Goal: Task Accomplishment & Management: Use online tool/utility

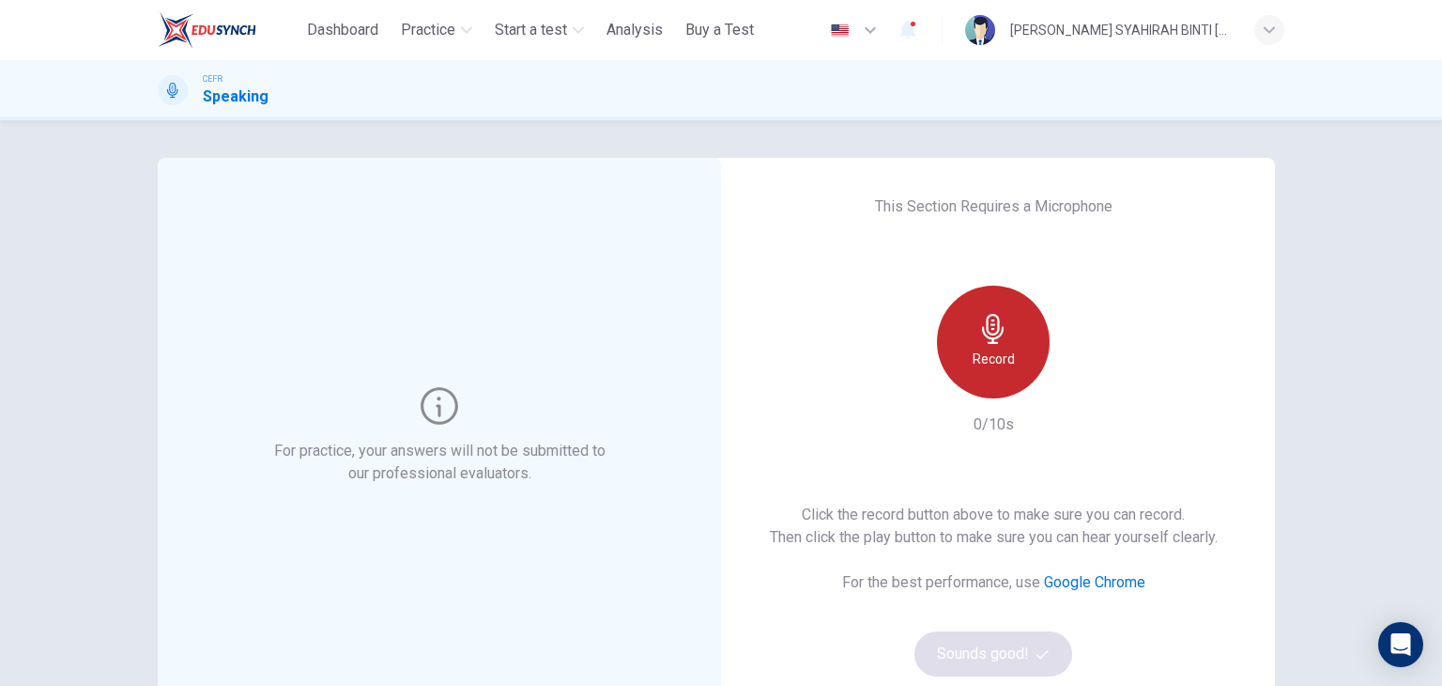
click at [1023, 338] on div "Record" at bounding box center [993, 341] width 113 height 113
click at [1023, 338] on div "Stop" at bounding box center [993, 341] width 113 height 113
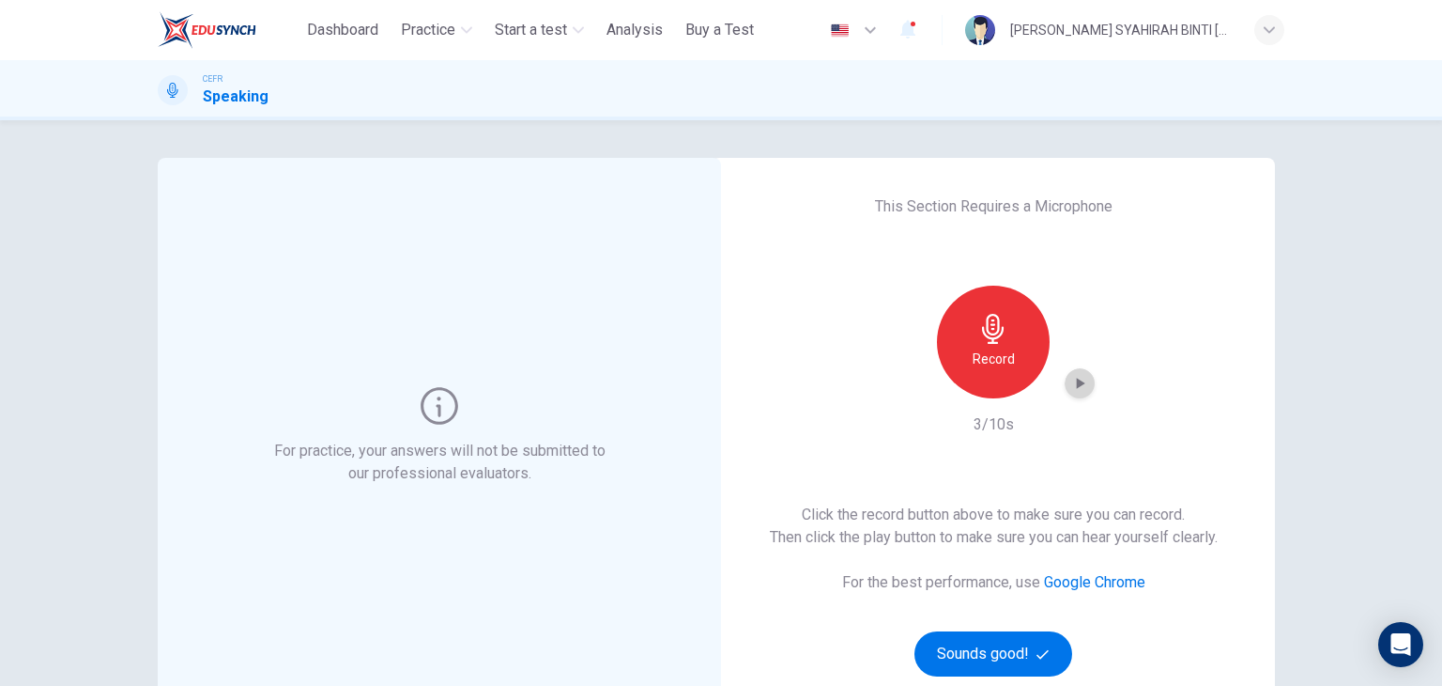
click at [1079, 393] on div "button" at bounding box center [1080, 383] width 30 height 30
click at [948, 663] on button "Sounds good!" at bounding box center [994, 653] width 158 height 45
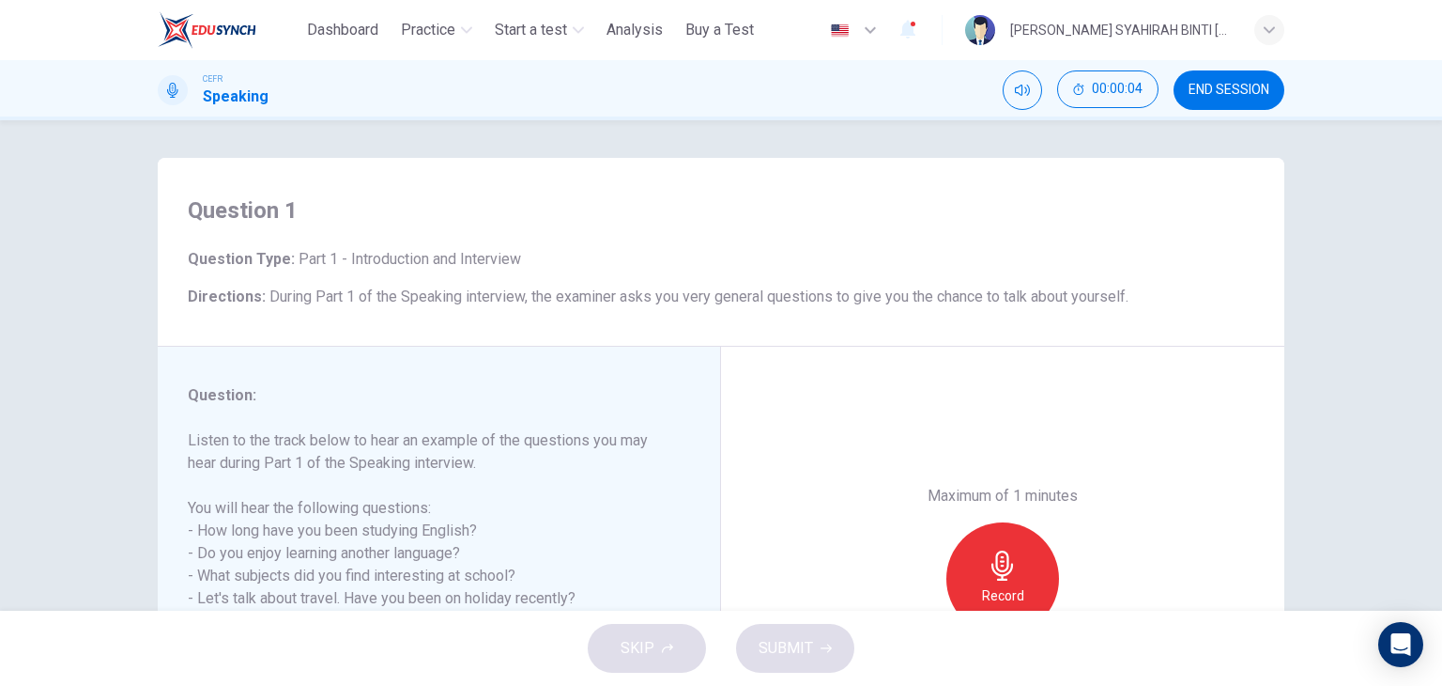
scroll to position [238, 0]
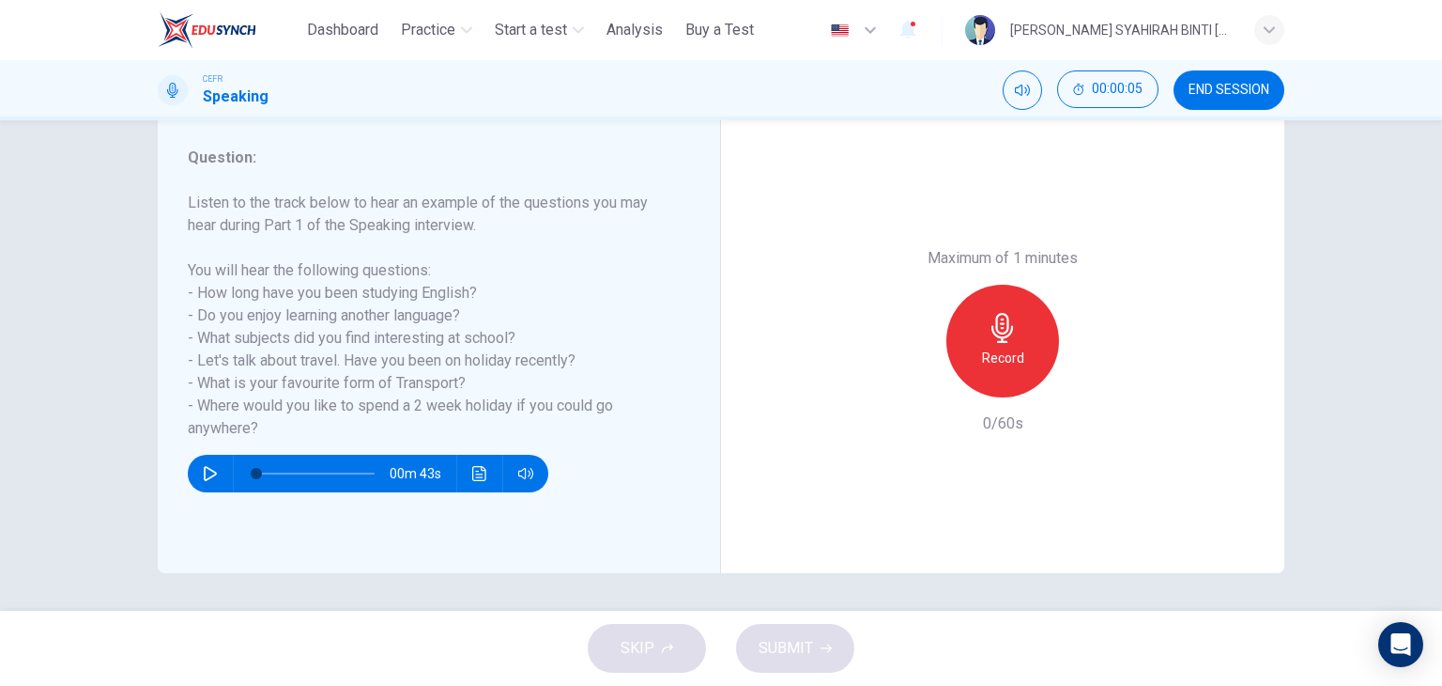
click at [1000, 345] on div "Record" at bounding box center [1003, 341] width 113 height 113
click at [811, 634] on button "SUBMIT" at bounding box center [795, 648] width 118 height 49
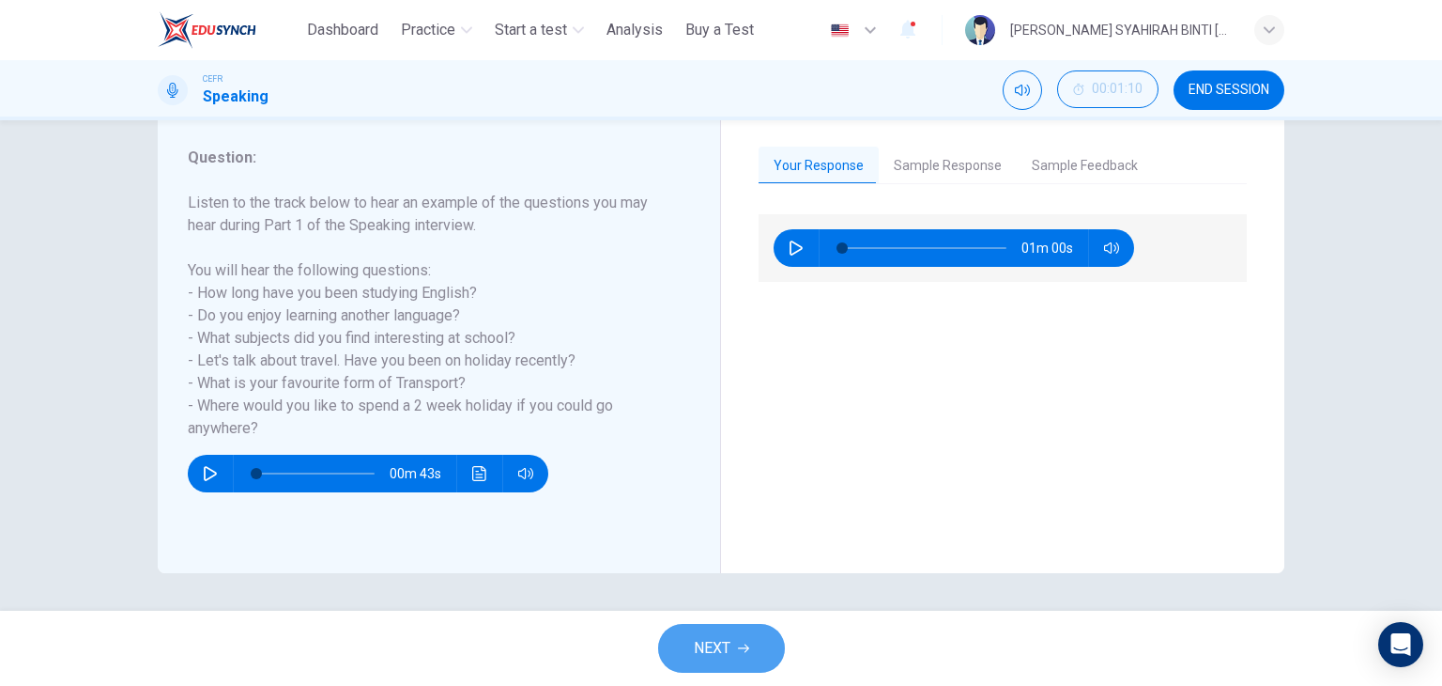
click at [752, 637] on button "NEXT" at bounding box center [721, 648] width 127 height 49
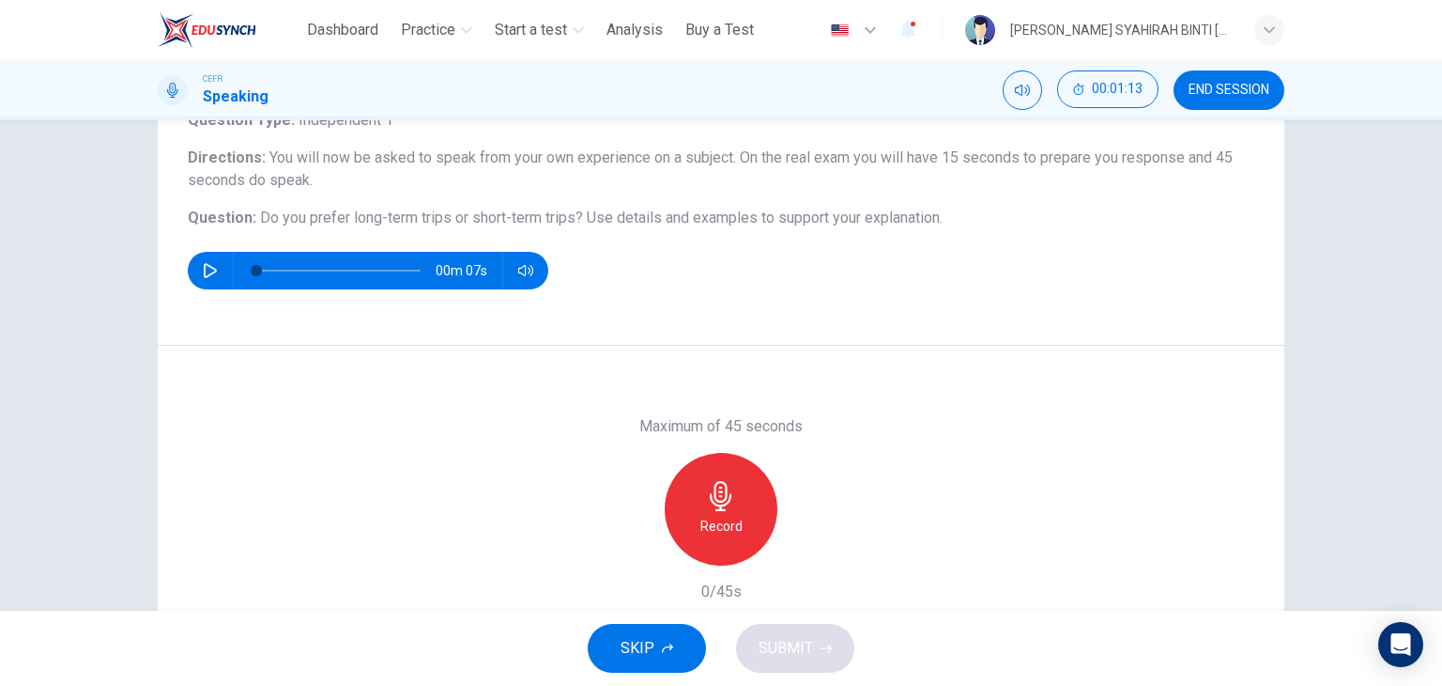
scroll to position [143, 0]
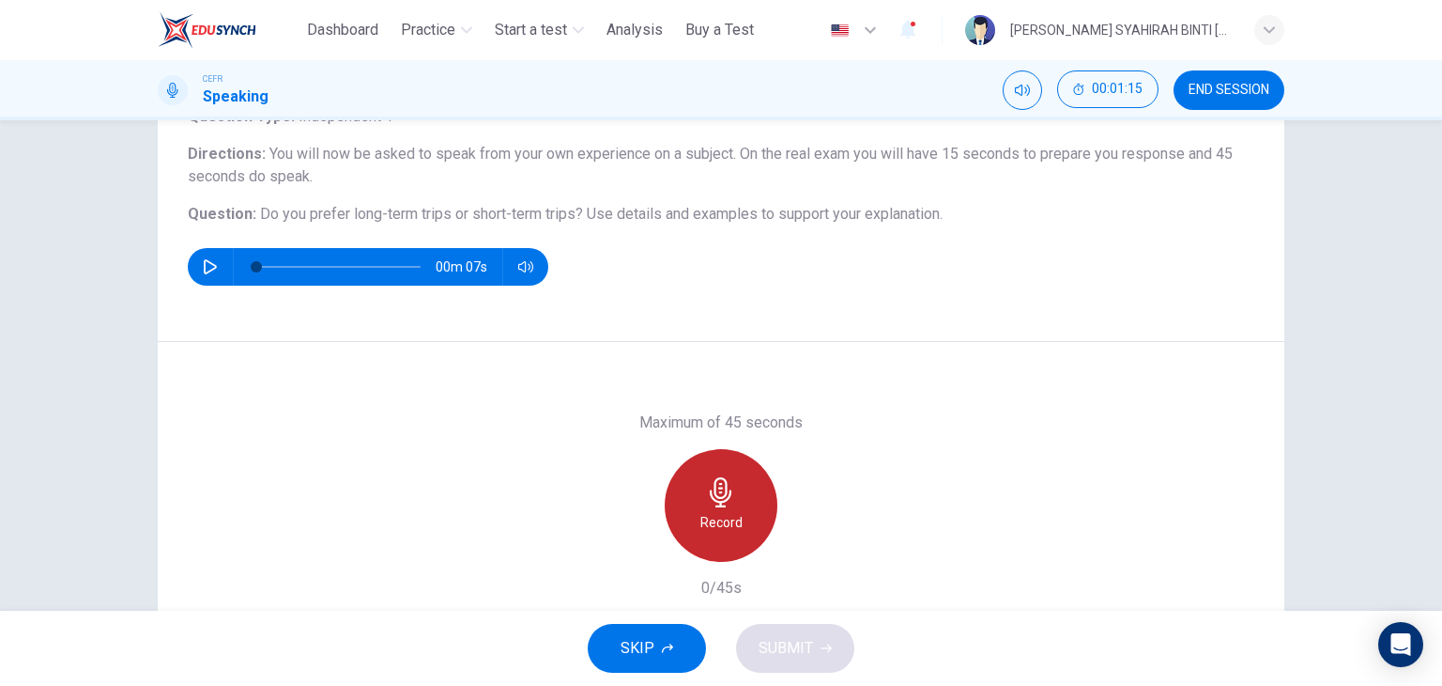
click at [733, 473] on div "Record" at bounding box center [721, 505] width 113 height 113
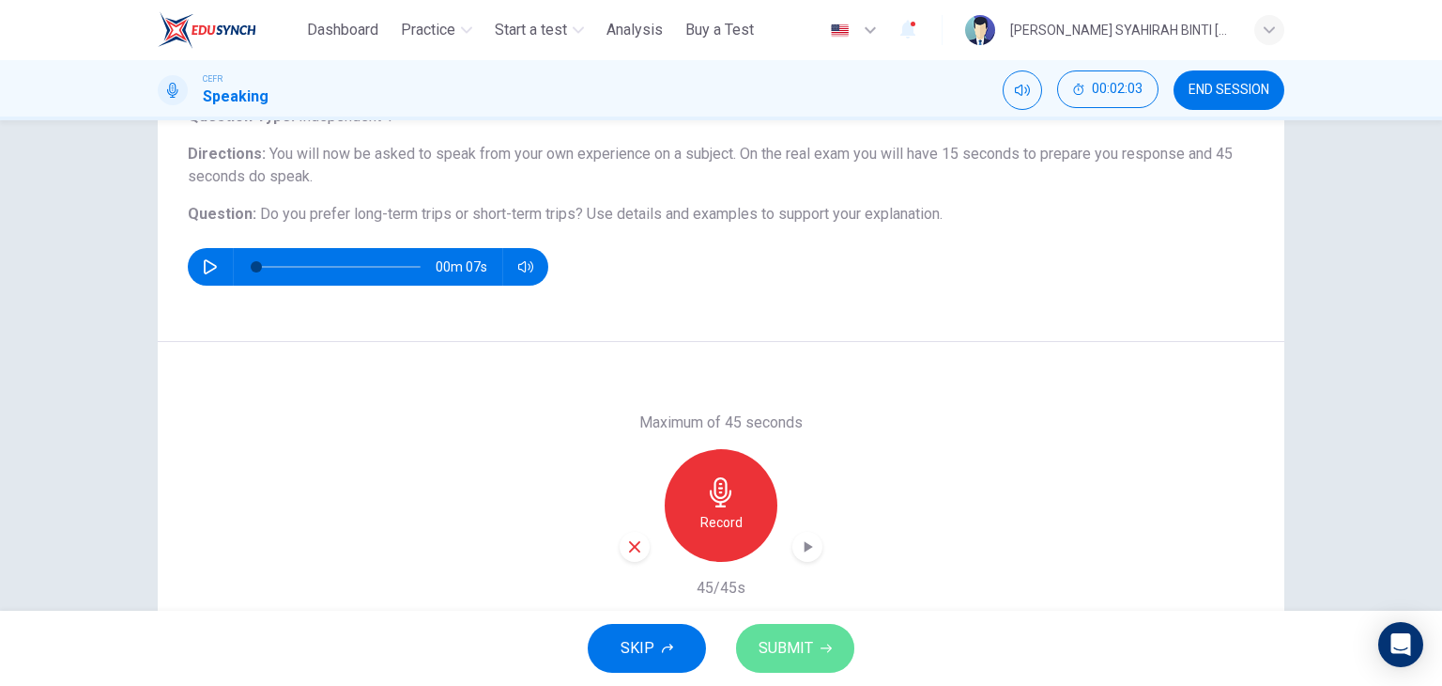
click at [788, 647] on span "SUBMIT" at bounding box center [786, 648] width 54 height 26
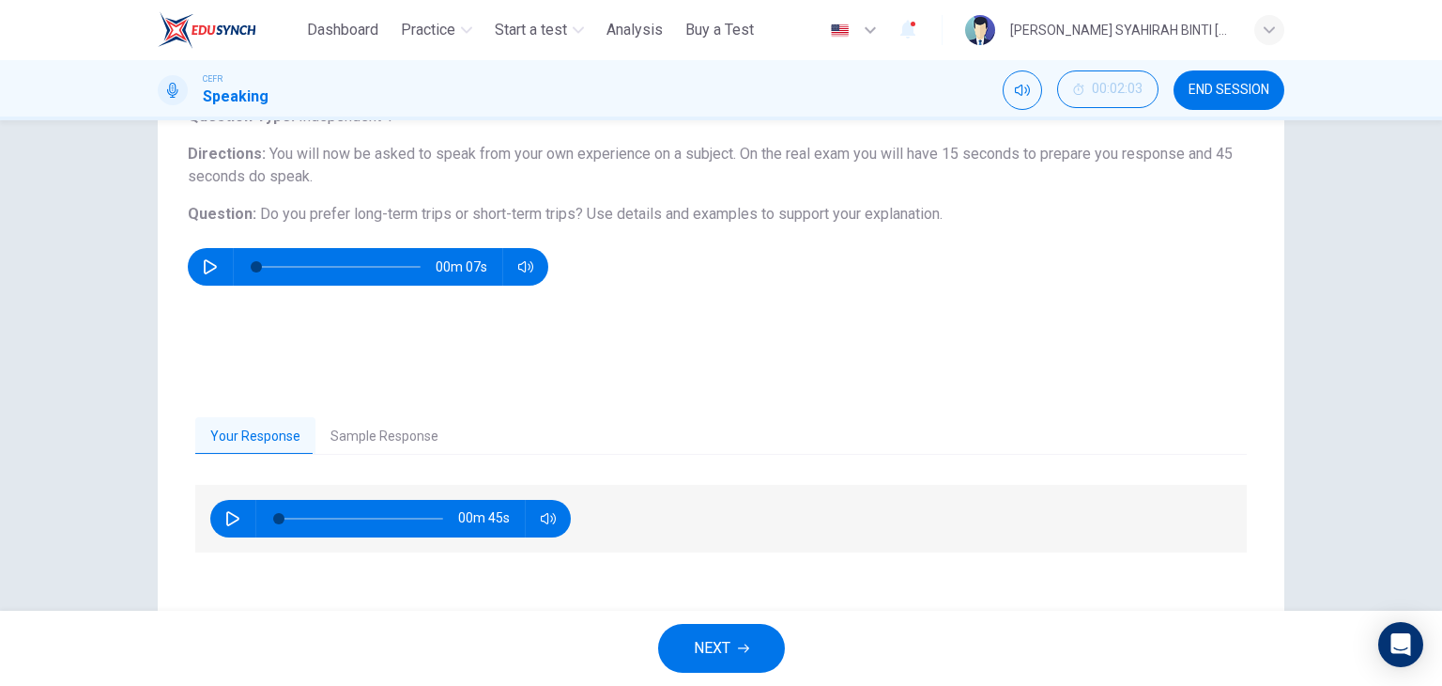
click at [411, 450] on button "Sample Response" at bounding box center [385, 436] width 138 height 39
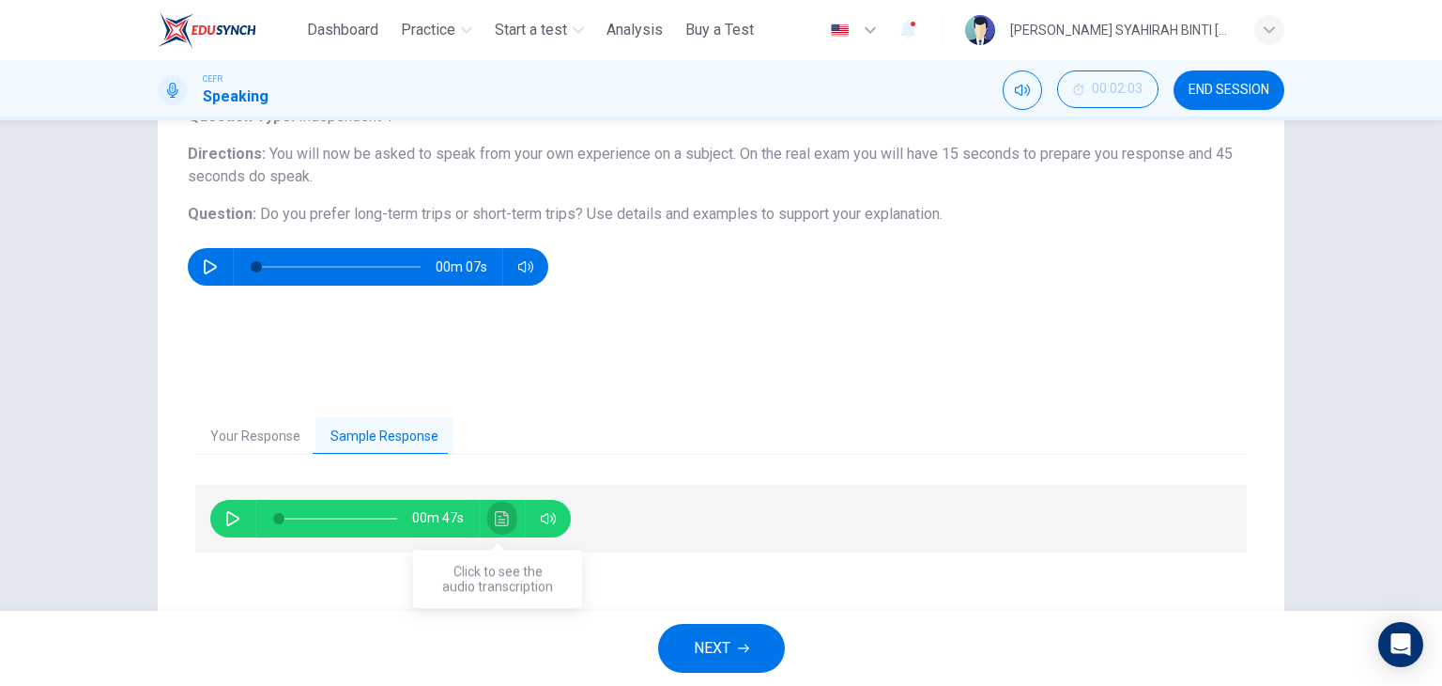
click at [495, 513] on icon "Click to see the audio transcription" at bounding box center [502, 518] width 15 height 15
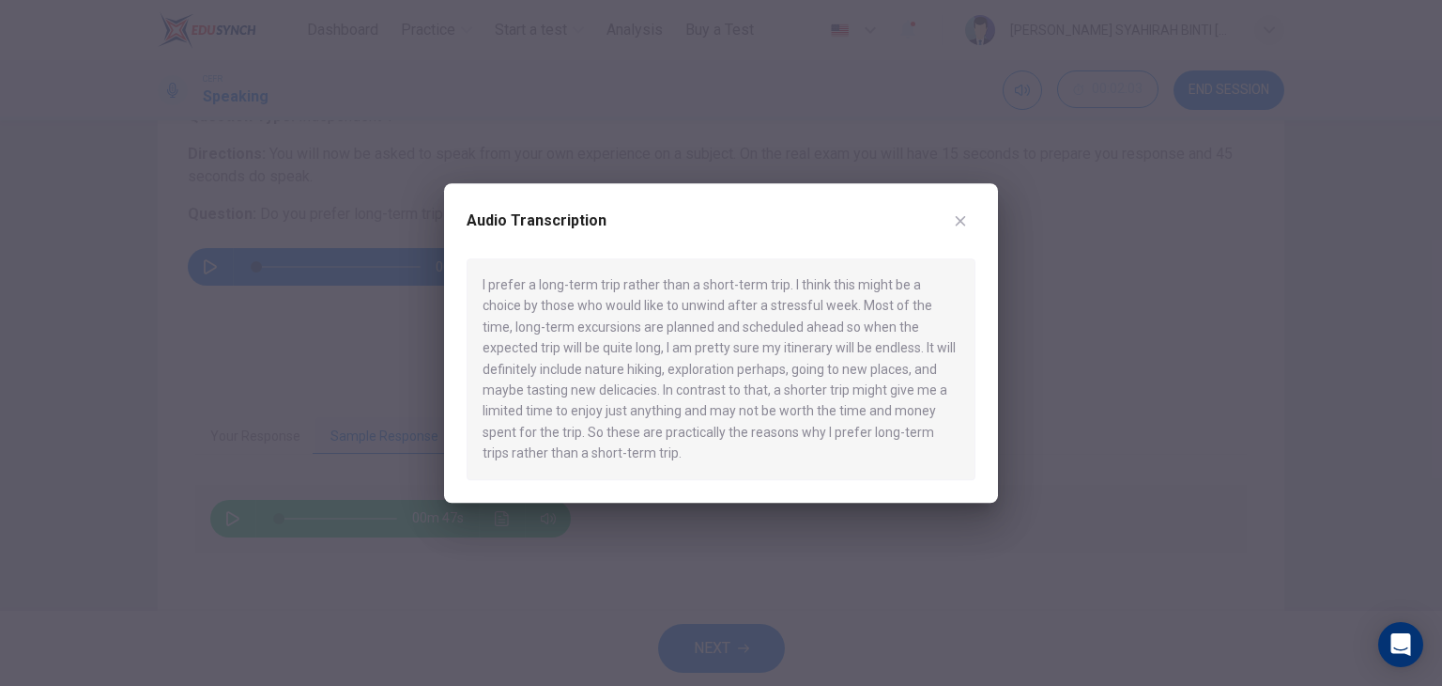
click at [969, 229] on button "button" at bounding box center [961, 221] width 30 height 30
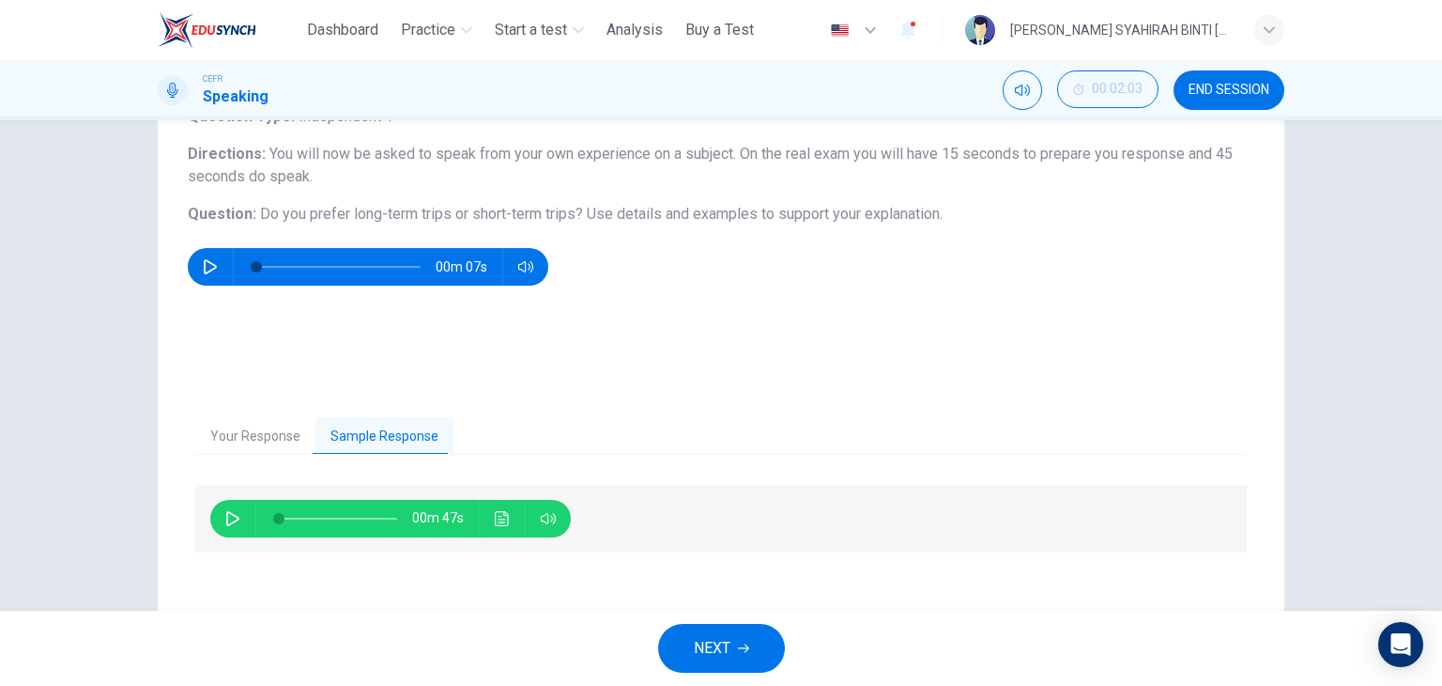
click at [736, 657] on button "NEXT" at bounding box center [721, 648] width 127 height 49
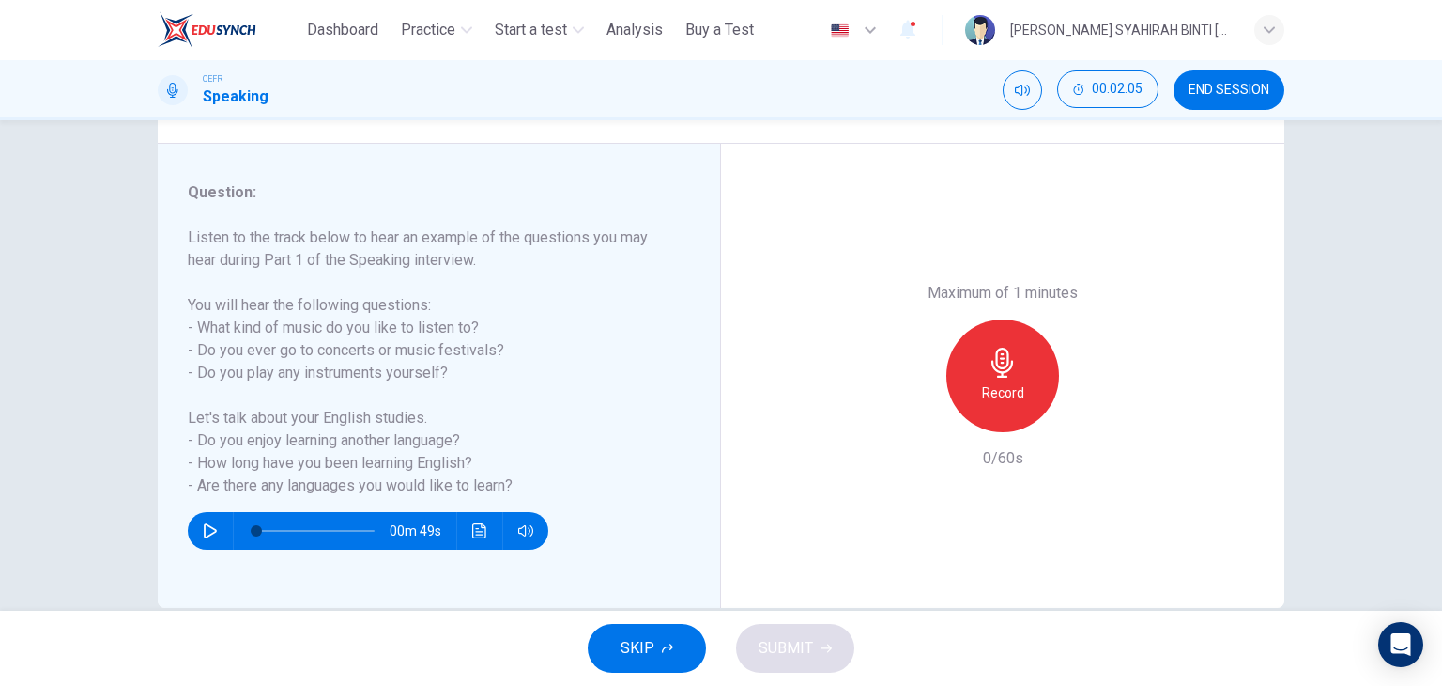
scroll to position [208, 0]
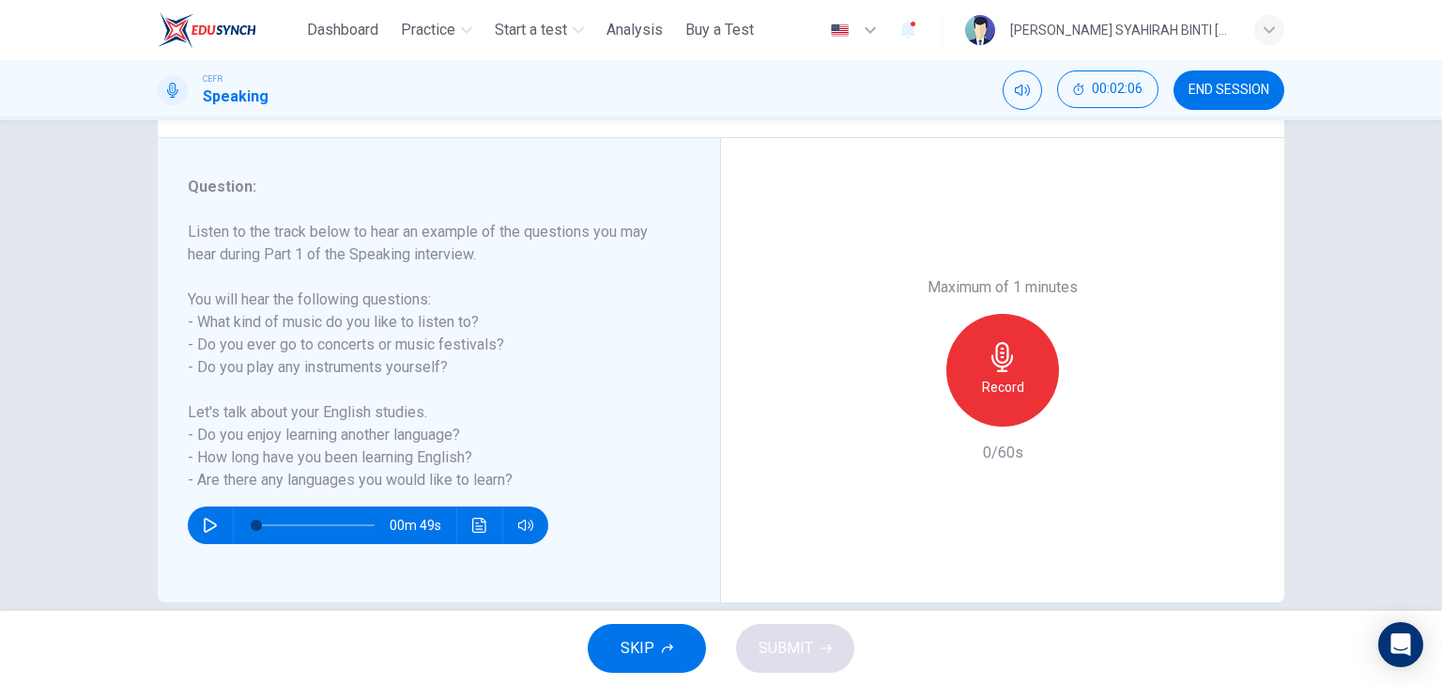
click at [995, 377] on h6 "Record" at bounding box center [1003, 387] width 42 height 23
click at [995, 377] on h6 "Stop" at bounding box center [1003, 387] width 28 height 23
click at [782, 645] on span "SUBMIT" at bounding box center [786, 648] width 54 height 26
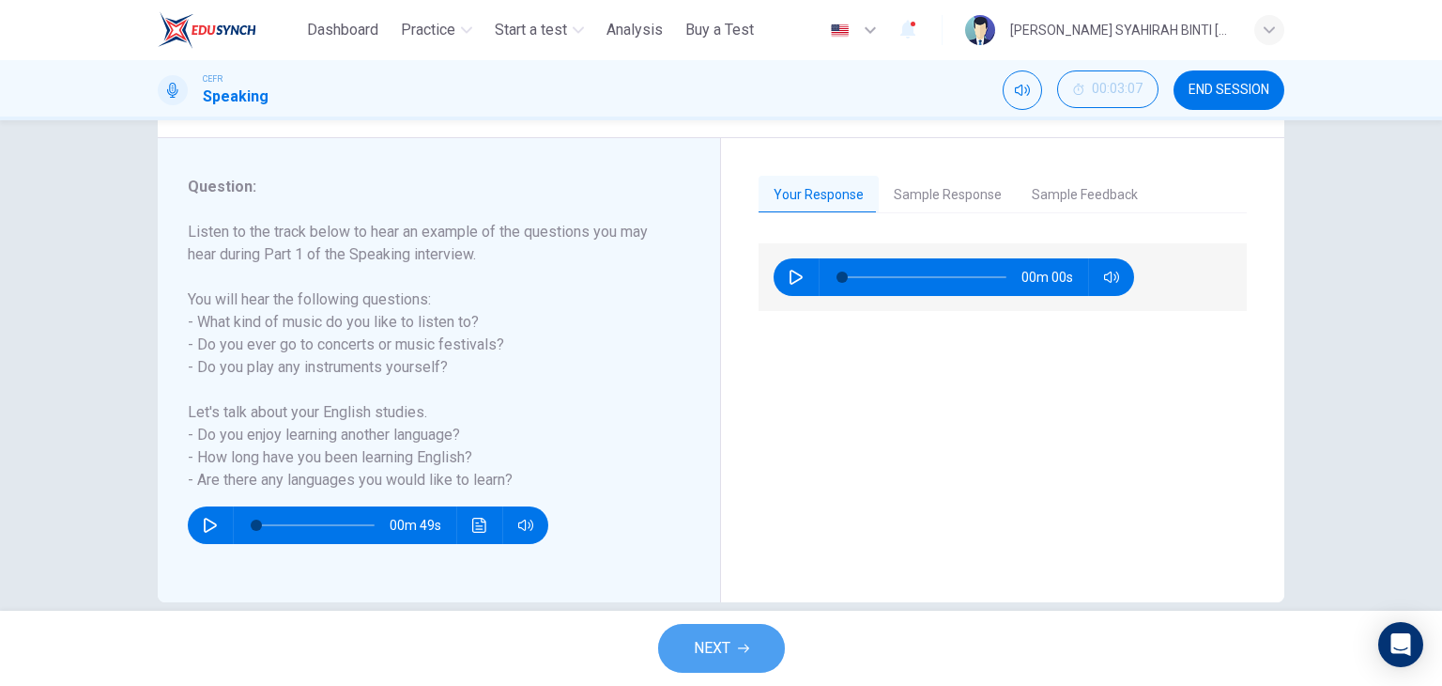
click at [742, 642] on icon "button" at bounding box center [743, 647] width 11 height 11
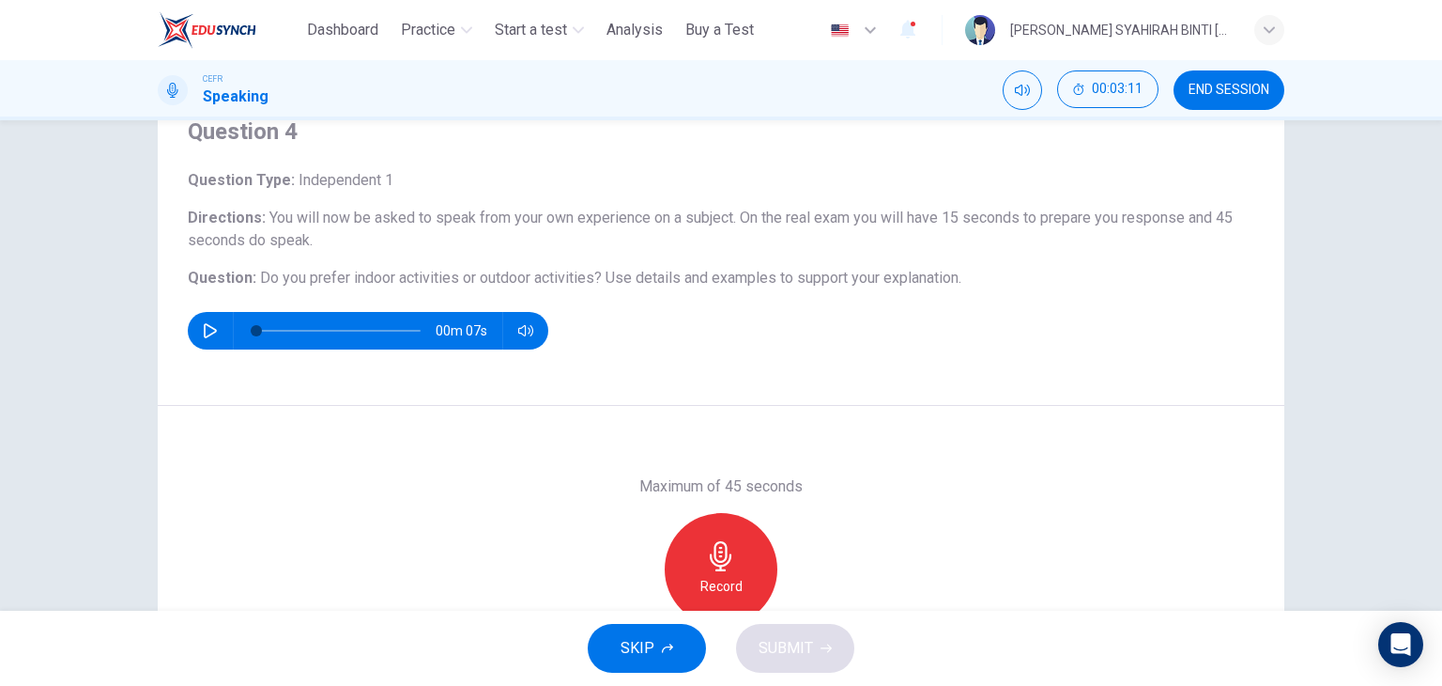
scroll to position [139, 0]
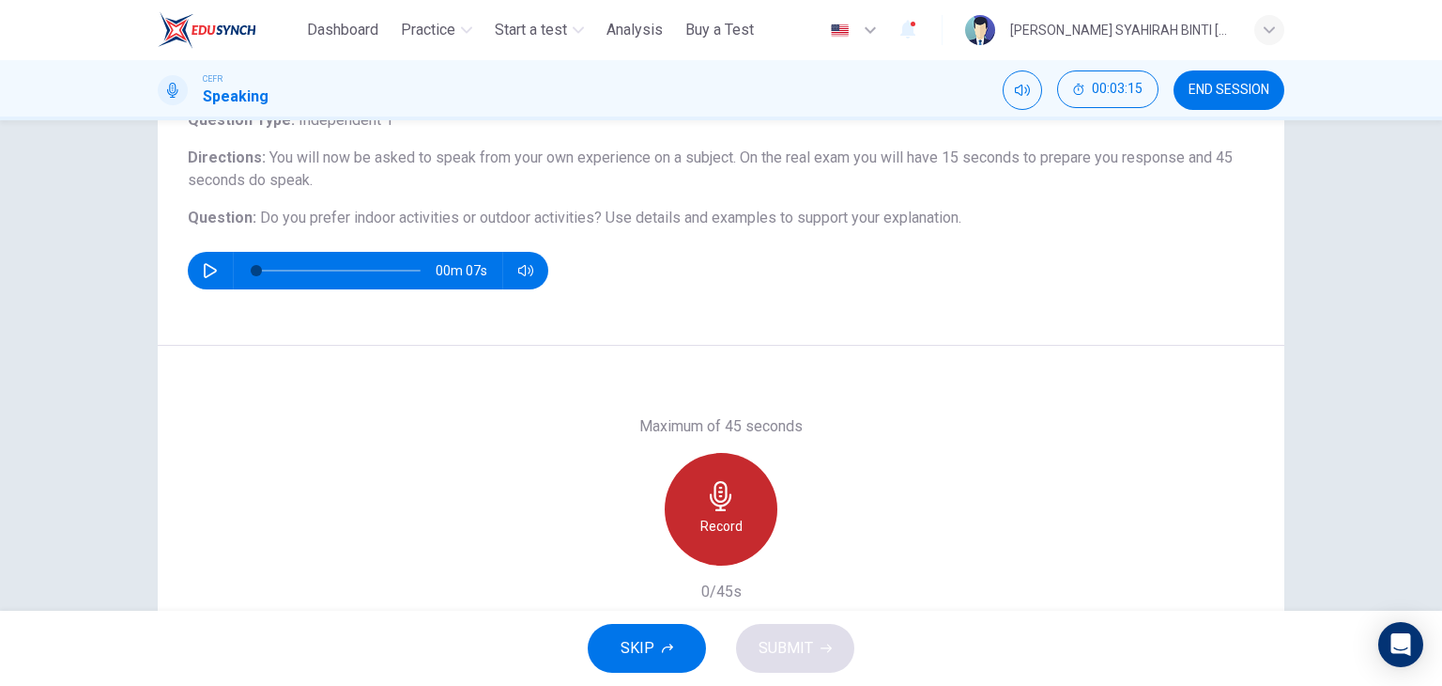
click at [704, 516] on h6 "Record" at bounding box center [722, 526] width 42 height 23
click at [725, 527] on h6 "Stop" at bounding box center [721, 526] width 28 height 23
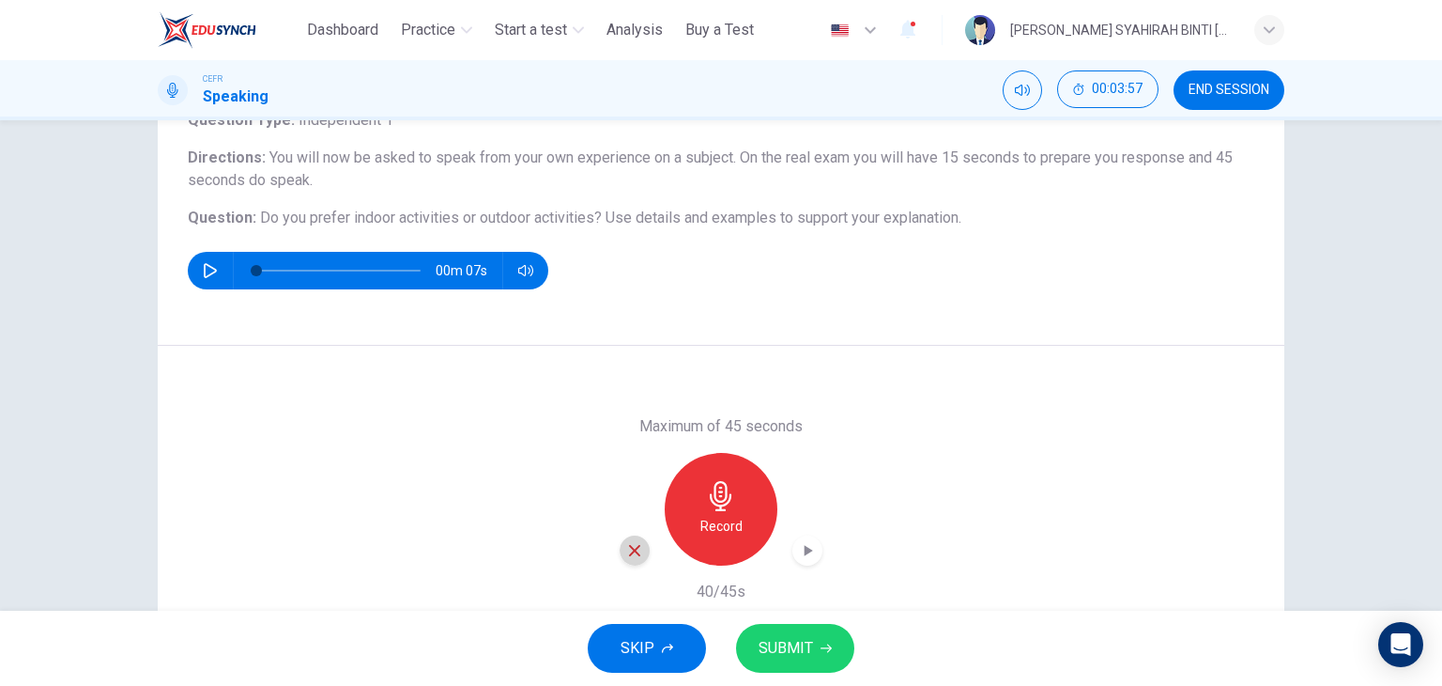
click at [632, 549] on icon "button" at bounding box center [634, 550] width 17 height 17
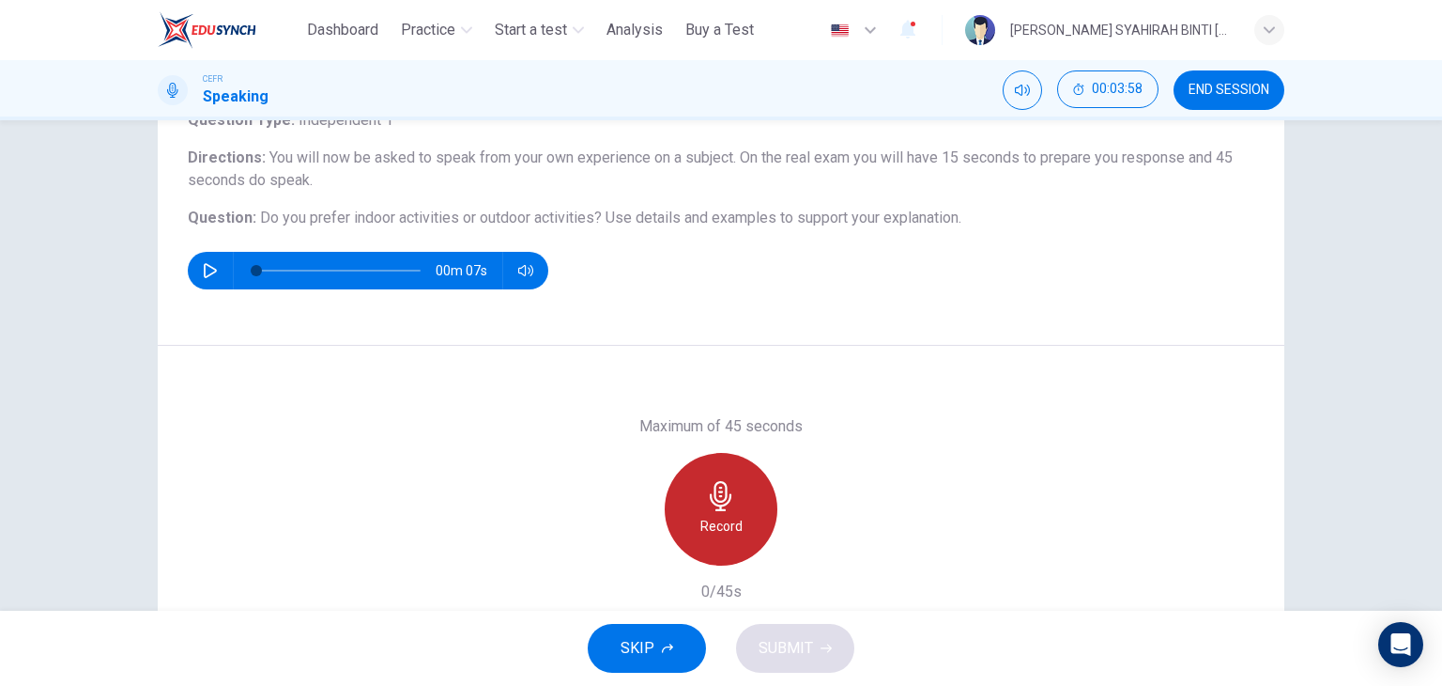
click at [711, 534] on h6 "Record" at bounding box center [722, 526] width 42 height 23
click at [708, 523] on h6 "Stop" at bounding box center [721, 526] width 28 height 23
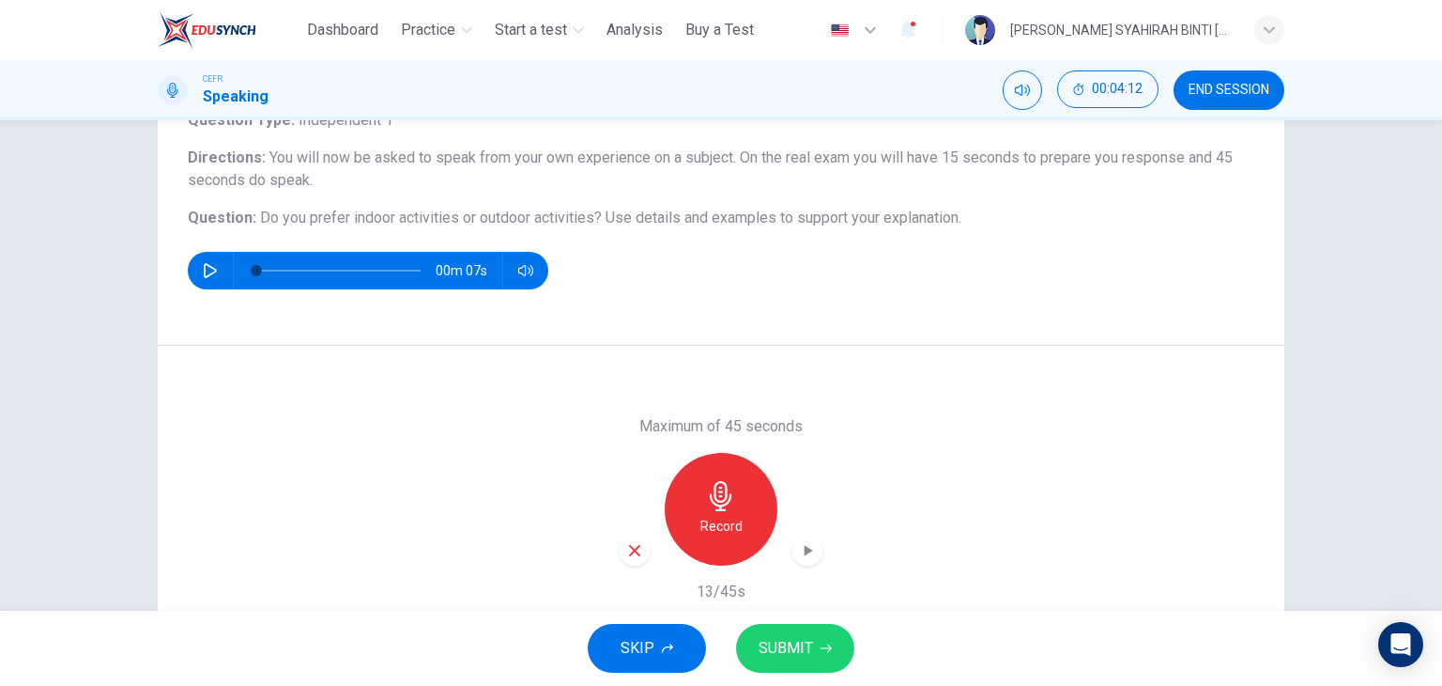
click at [637, 553] on icon "button" at bounding box center [634, 550] width 17 height 17
click at [715, 525] on h6 "Record" at bounding box center [722, 526] width 42 height 23
click at [800, 666] on button "SUBMIT" at bounding box center [795, 648] width 118 height 49
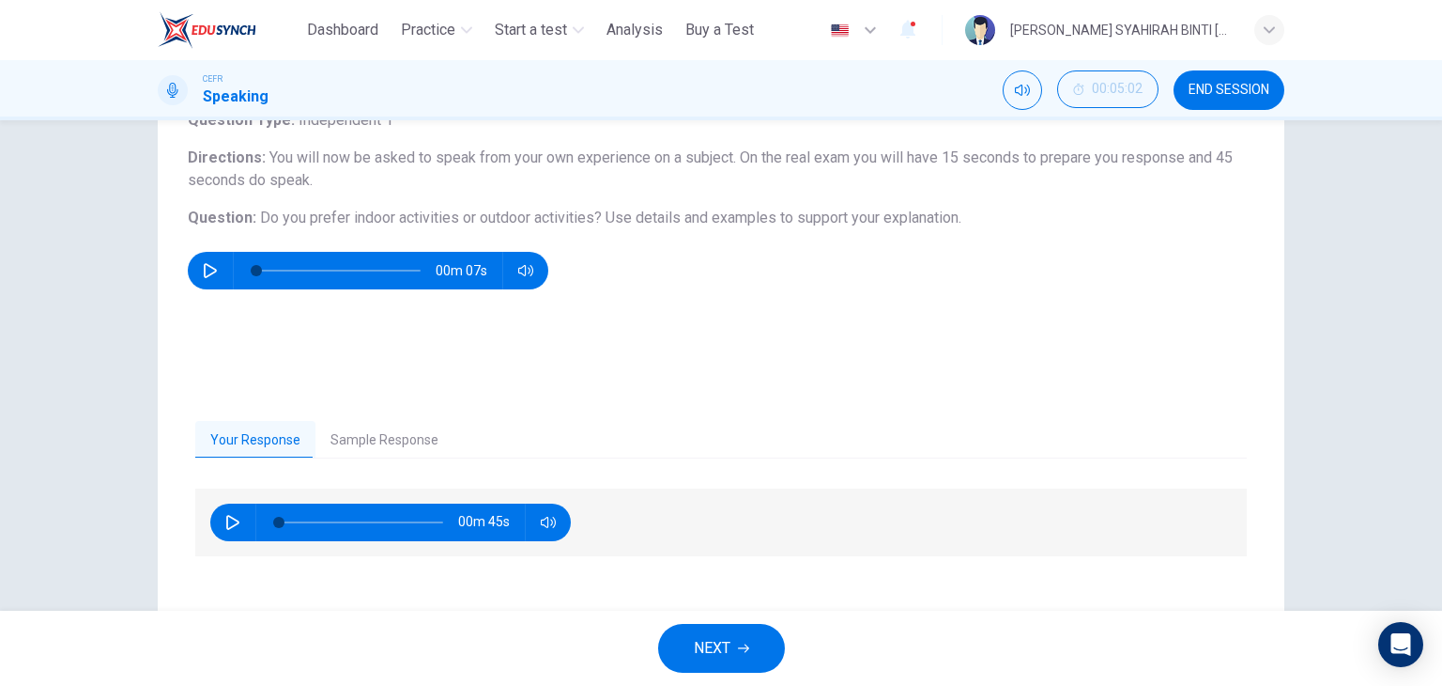
click at [938, 680] on div "NEXT" at bounding box center [721, 647] width 1442 height 75
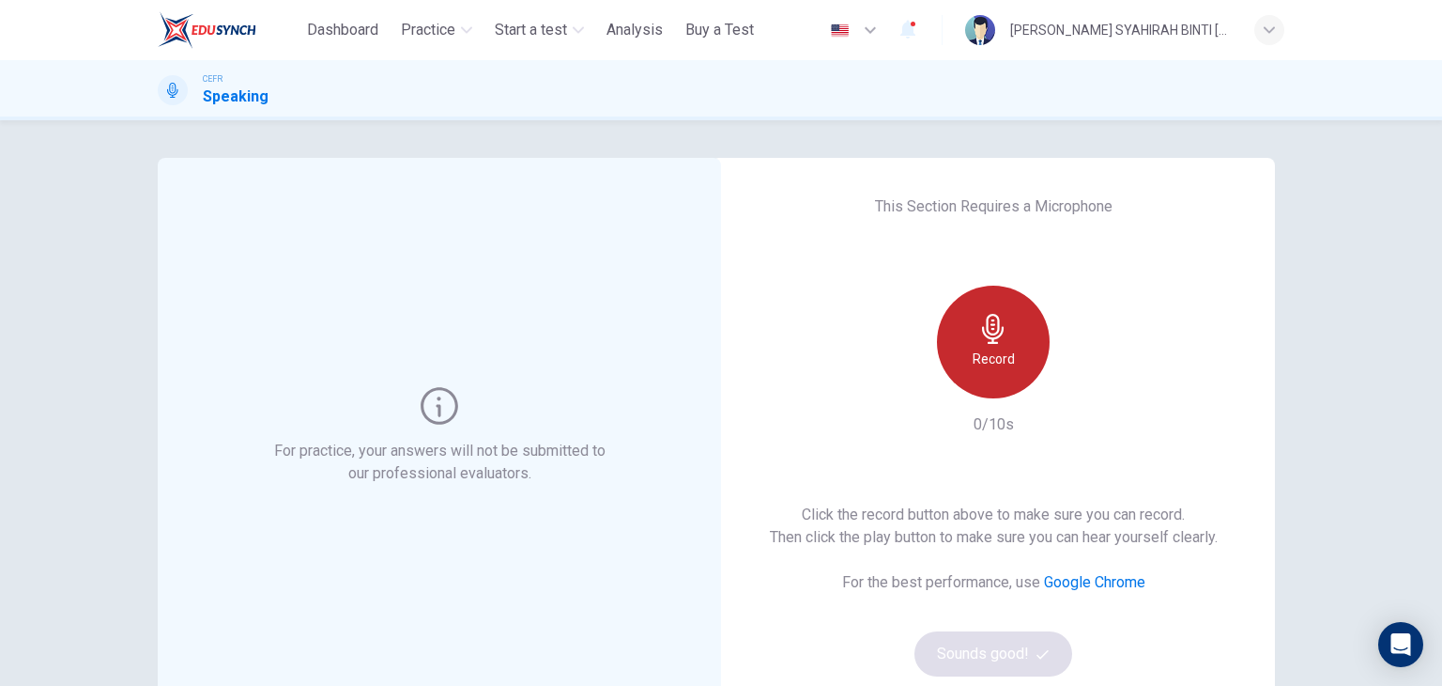
click at [1000, 354] on h6 "Record" at bounding box center [994, 358] width 42 height 23
click at [1004, 348] on div "Stop" at bounding box center [993, 341] width 113 height 113
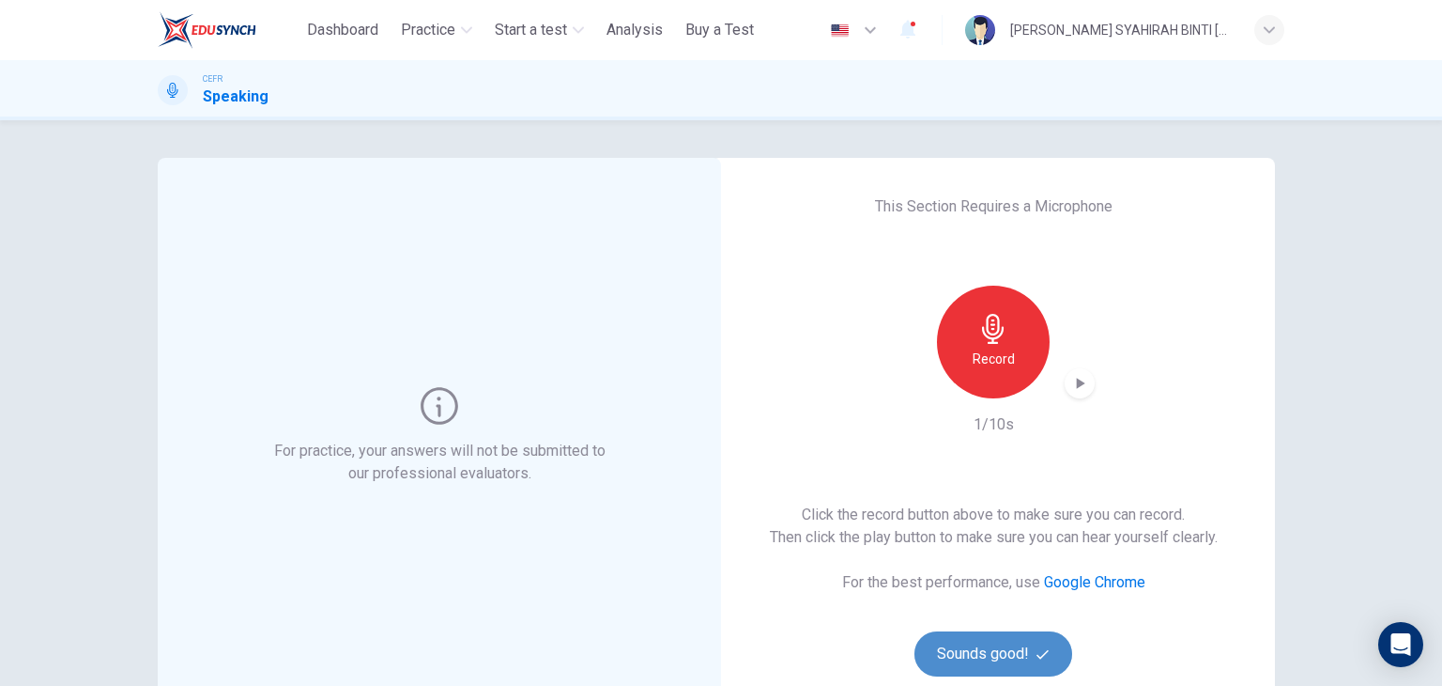
click at [988, 658] on button "Sounds good!" at bounding box center [994, 653] width 158 height 45
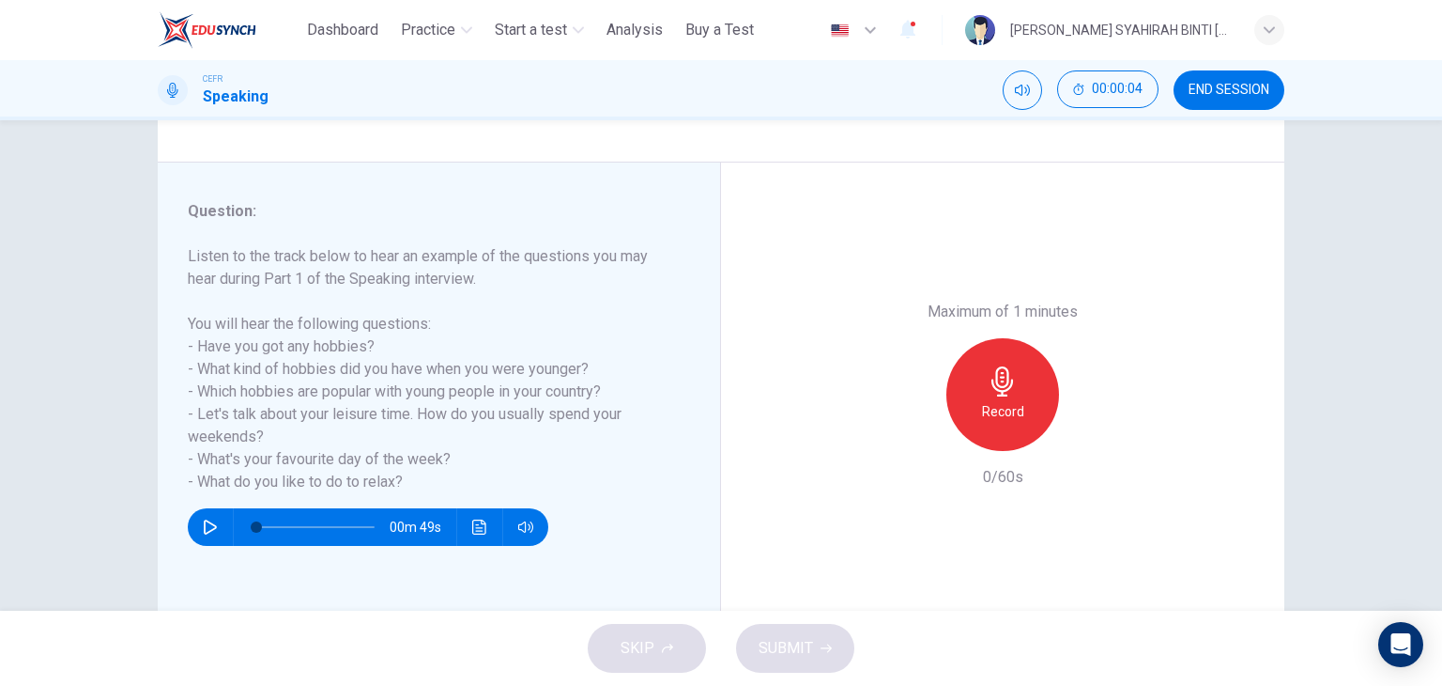
scroll to position [184, 0]
click at [1037, 432] on div "Record" at bounding box center [1003, 394] width 113 height 113
click at [814, 625] on button "SUBMIT" at bounding box center [795, 648] width 118 height 49
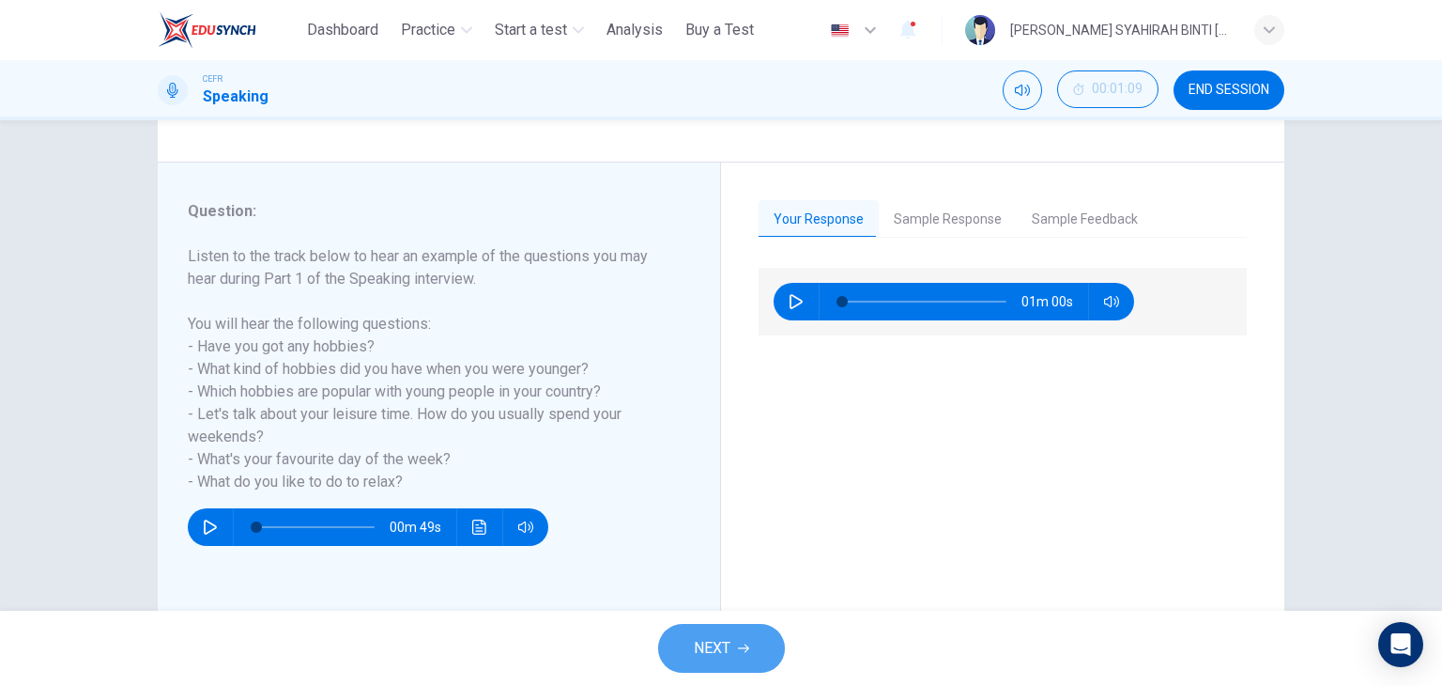
click at [720, 651] on span "NEXT" at bounding box center [712, 648] width 37 height 26
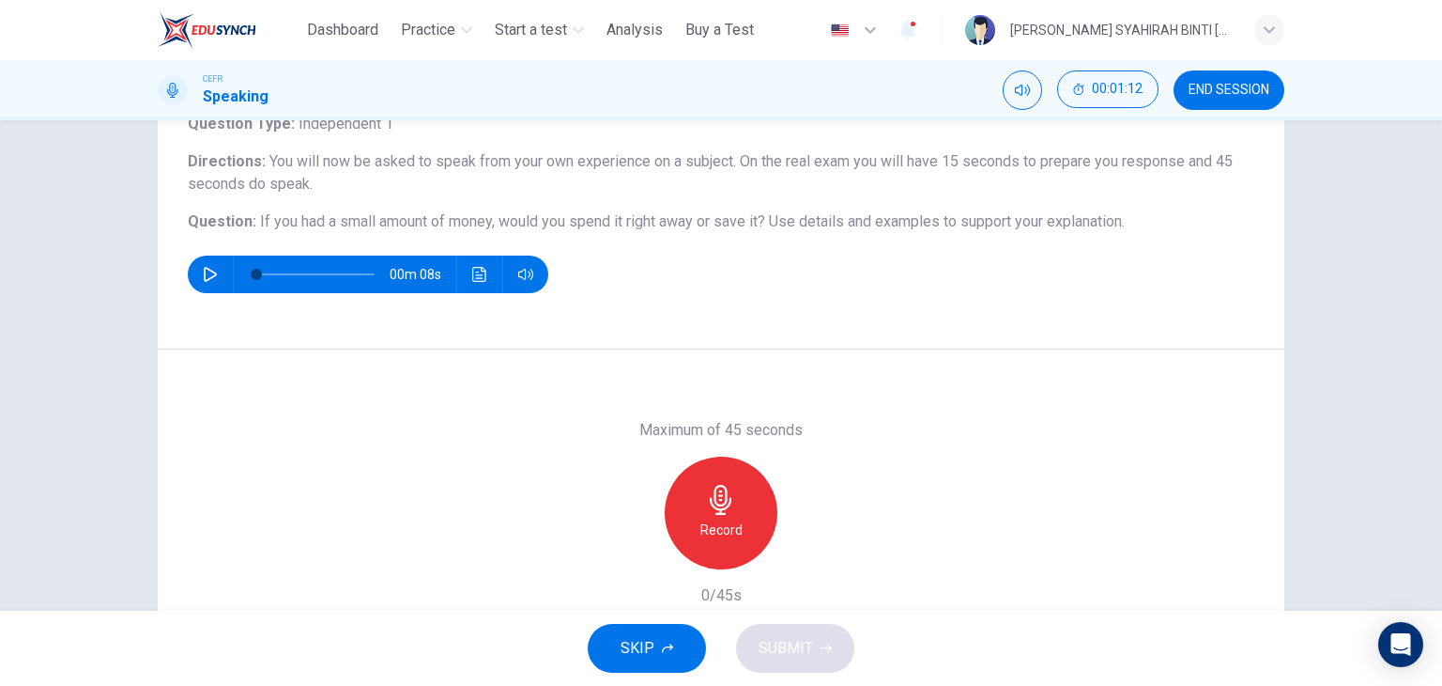
scroll to position [142, 0]
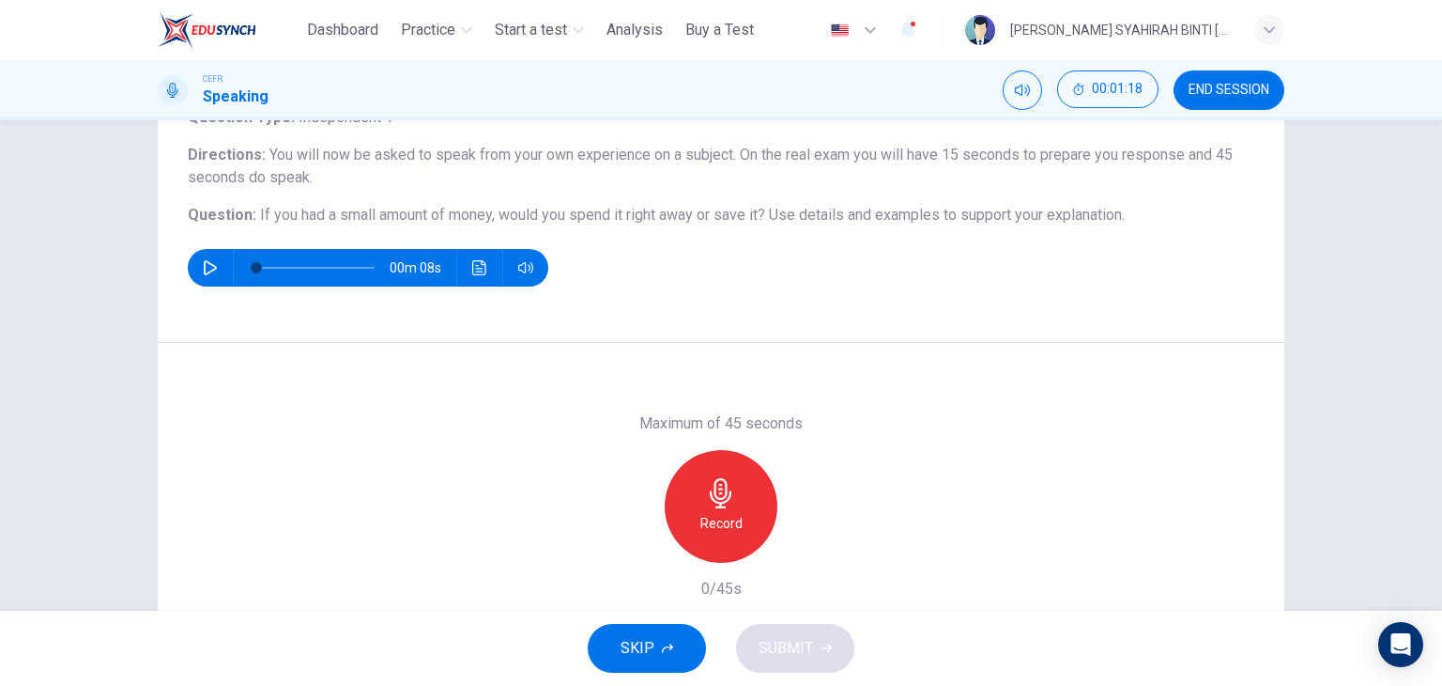
click at [684, 485] on div "Record" at bounding box center [721, 506] width 113 height 113
click at [690, 524] on div "Stop" at bounding box center [721, 506] width 113 height 113
click at [633, 547] on icon "button" at bounding box center [634, 547] width 17 height 17
click at [686, 534] on div "Record" at bounding box center [721, 506] width 113 height 113
click at [713, 470] on div "Stop" at bounding box center [721, 506] width 113 height 113
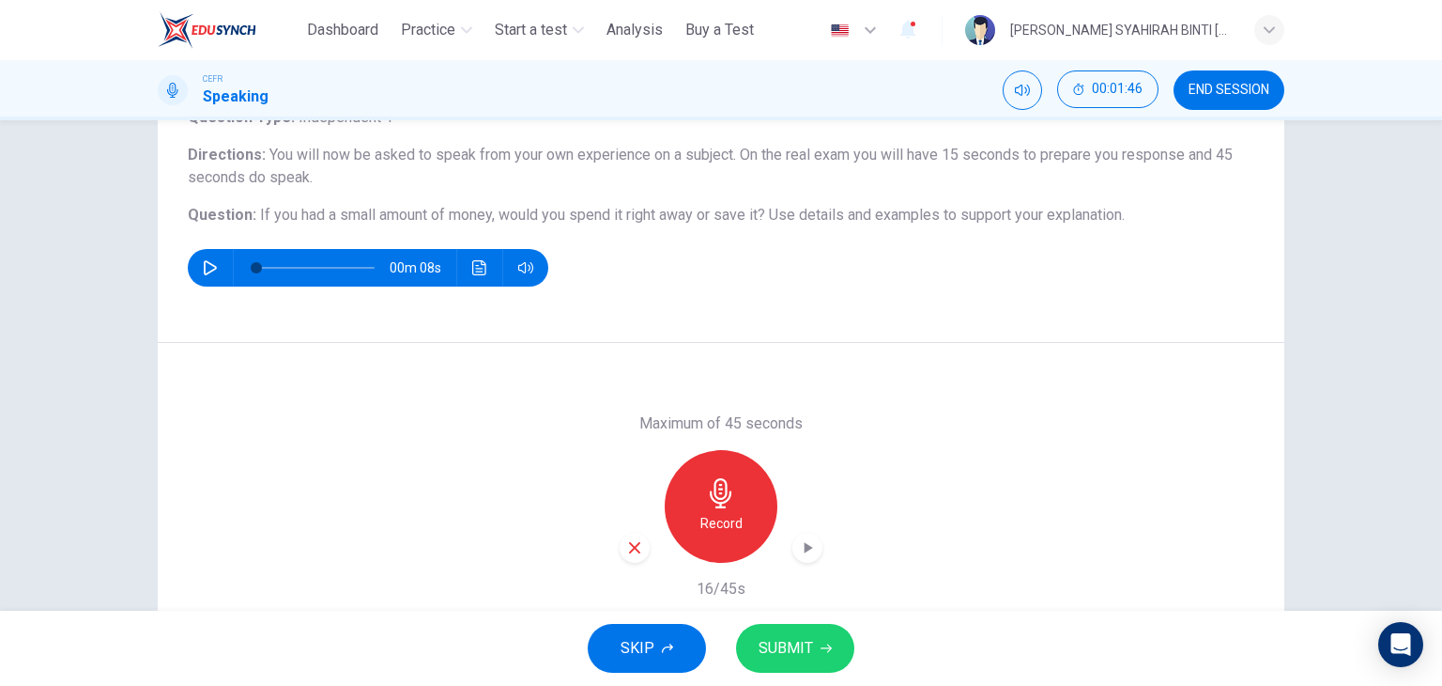
click at [632, 545] on icon "button" at bounding box center [634, 547] width 11 height 11
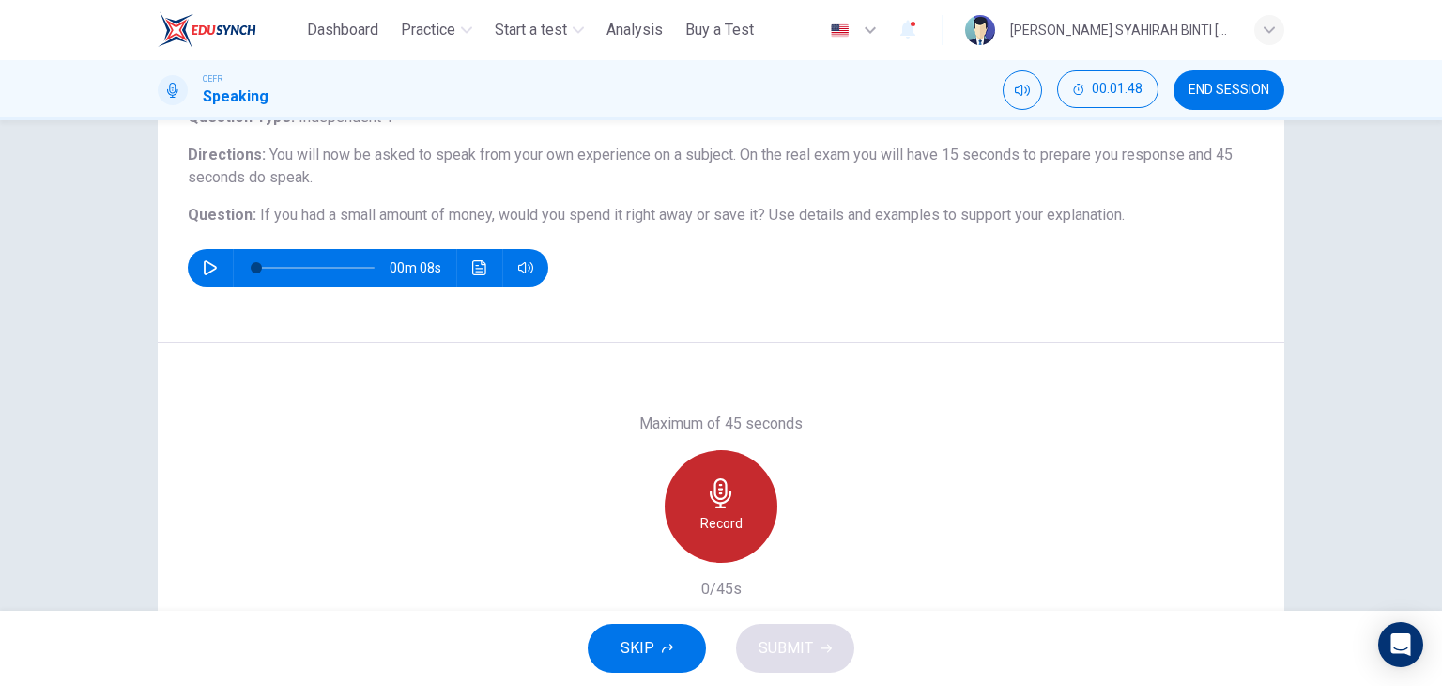
click at [682, 532] on div "Record" at bounding box center [721, 506] width 113 height 113
click at [730, 541] on div "Stop" at bounding box center [721, 506] width 113 height 113
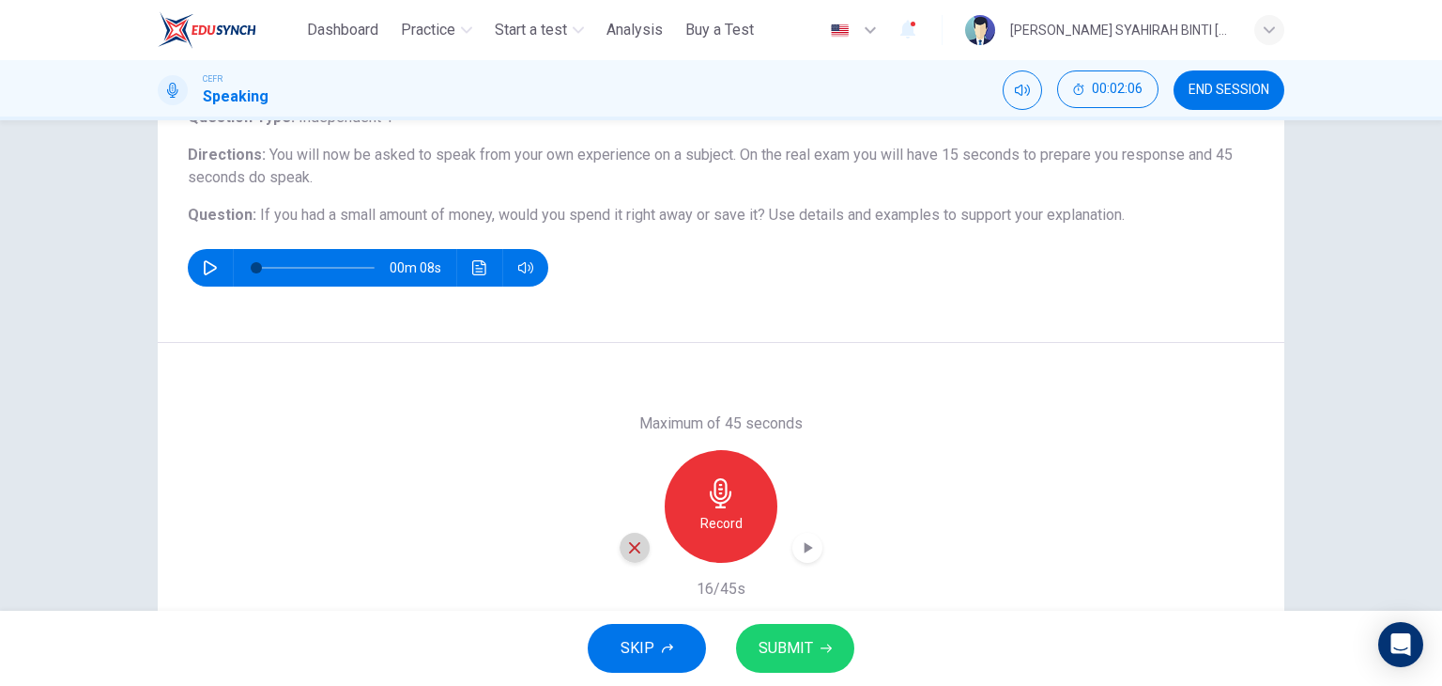
click at [629, 543] on icon "button" at bounding box center [634, 547] width 11 height 11
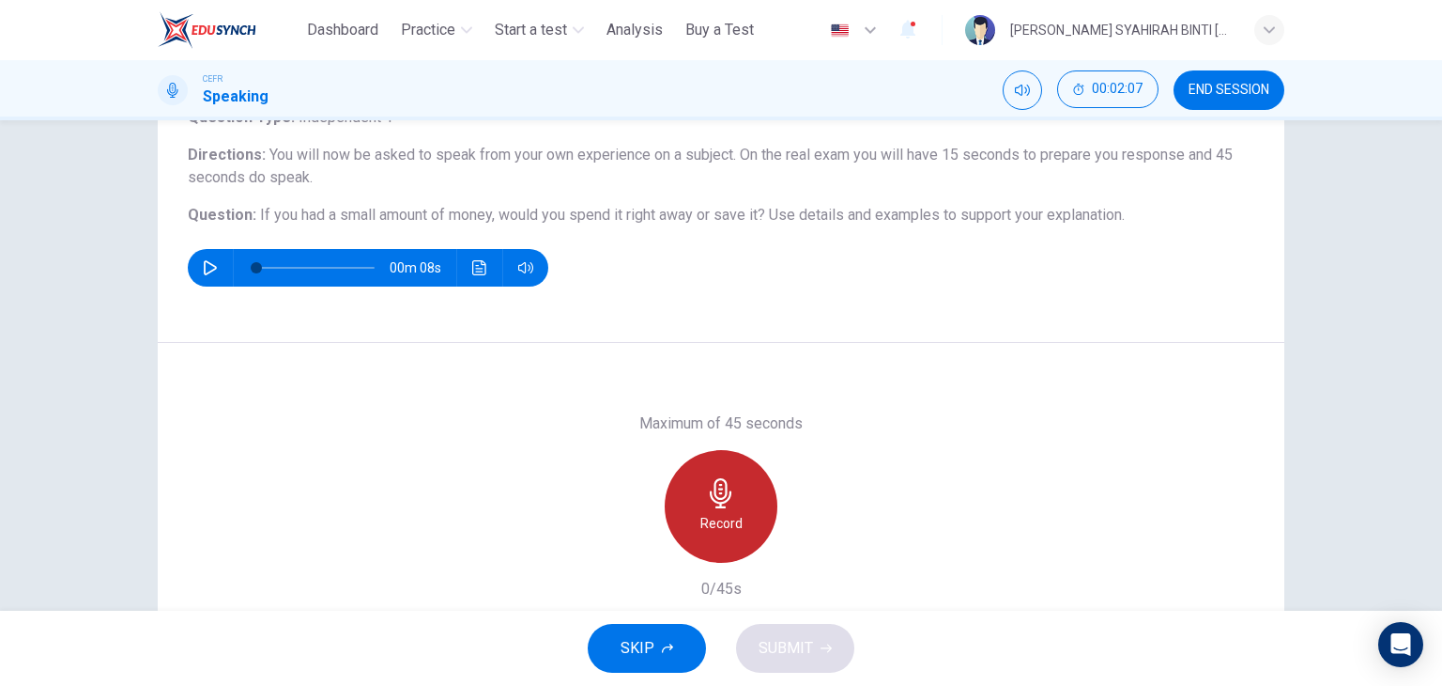
click at [701, 516] on h6 "Record" at bounding box center [722, 523] width 42 height 23
click at [747, 439] on div "Maximum of 45 seconds Stop 33/45s" at bounding box center [721, 506] width 203 height 188
click at [716, 470] on div "Stop" at bounding box center [721, 506] width 113 height 113
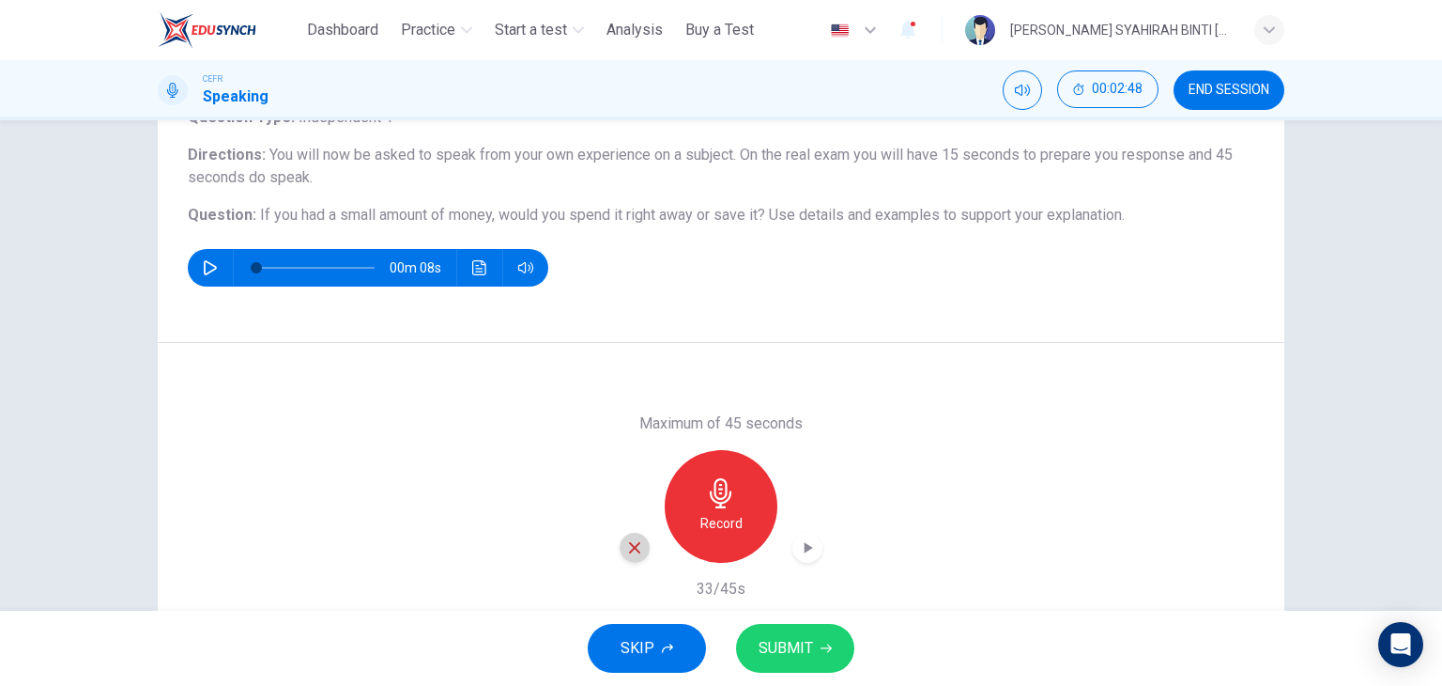
click at [642, 549] on div "button" at bounding box center [635, 547] width 30 height 30
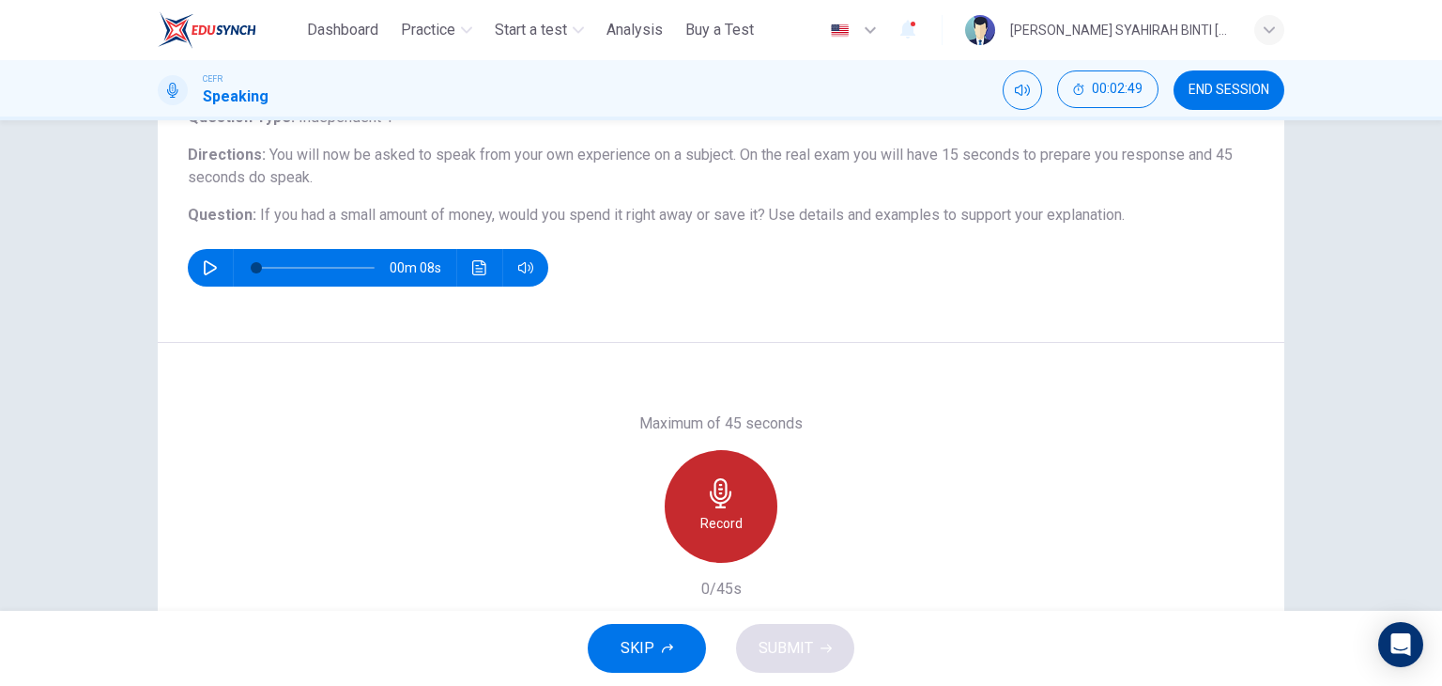
click at [714, 493] on icon "button" at bounding box center [721, 493] width 22 height 30
click at [709, 478] on icon "button" at bounding box center [721, 493] width 30 height 30
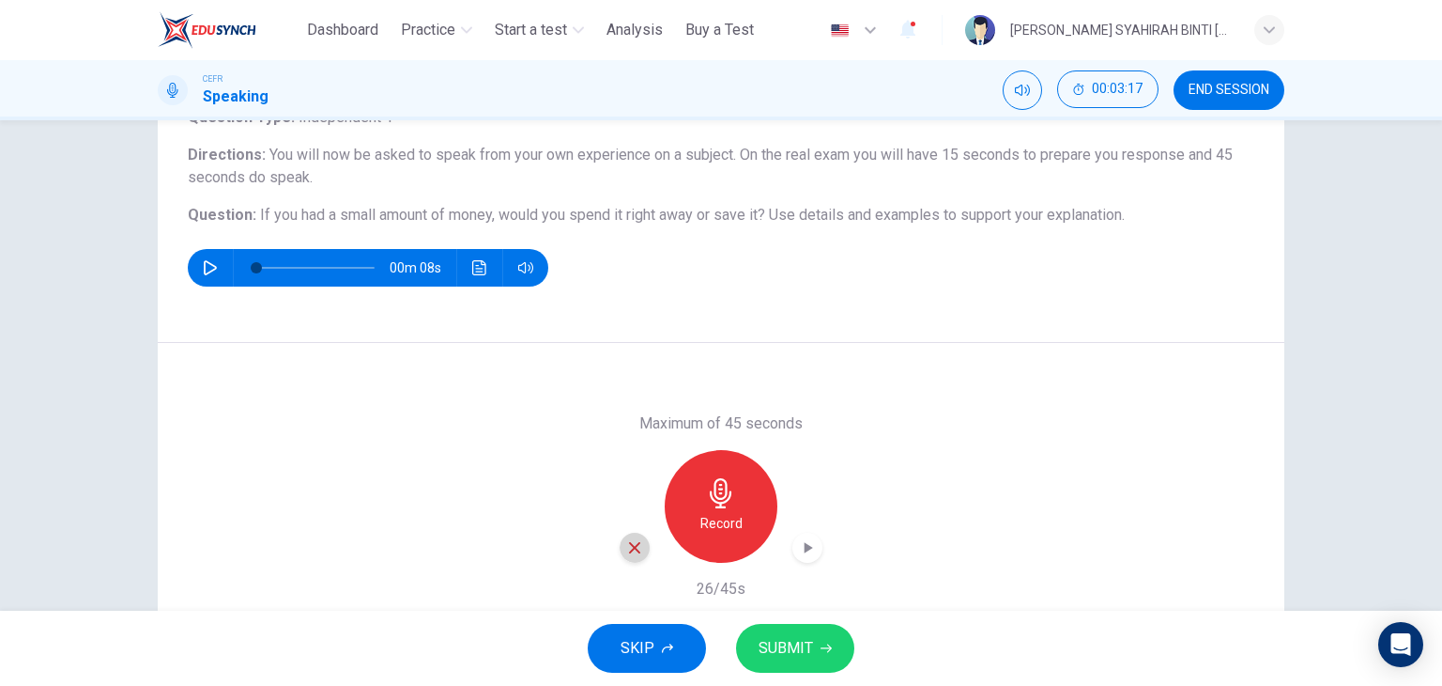
click at [631, 542] on icon "button" at bounding box center [634, 547] width 17 height 17
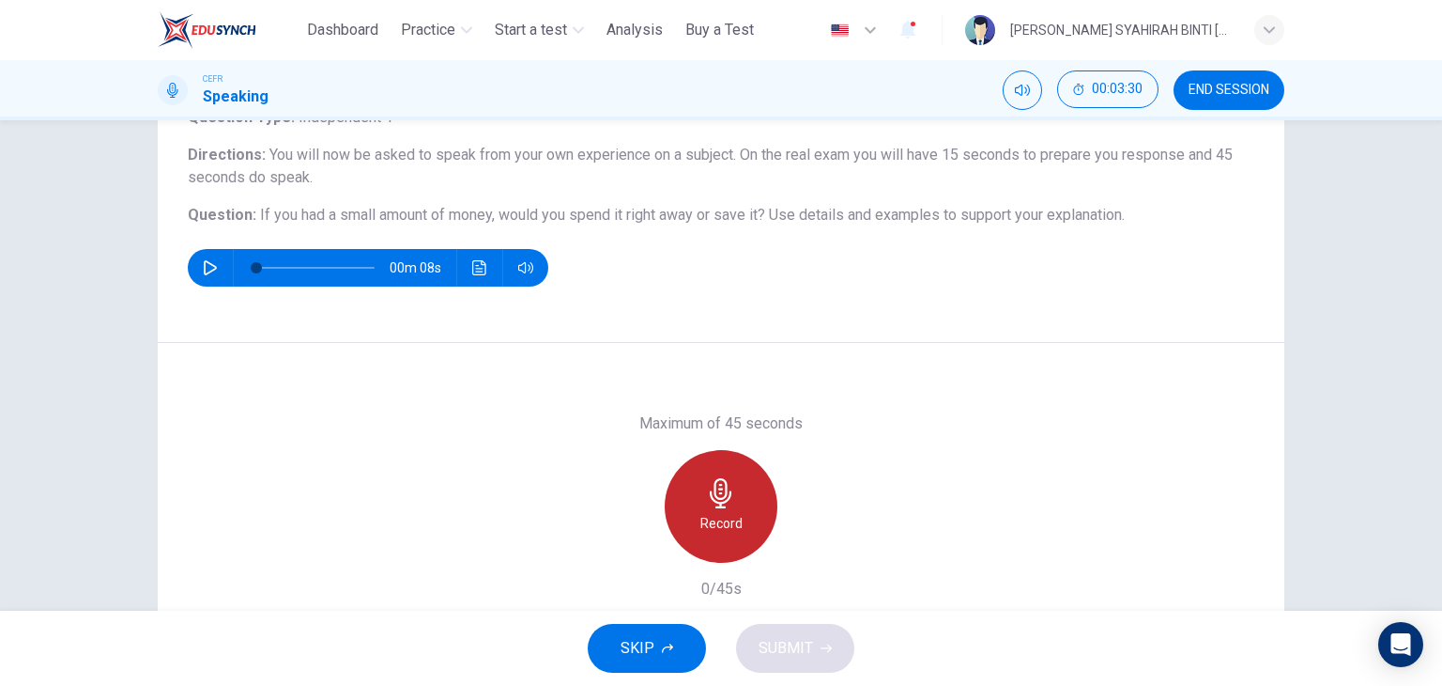
click at [729, 509] on div "Record" at bounding box center [721, 506] width 113 height 113
click at [736, 476] on div "Stop" at bounding box center [721, 506] width 113 height 113
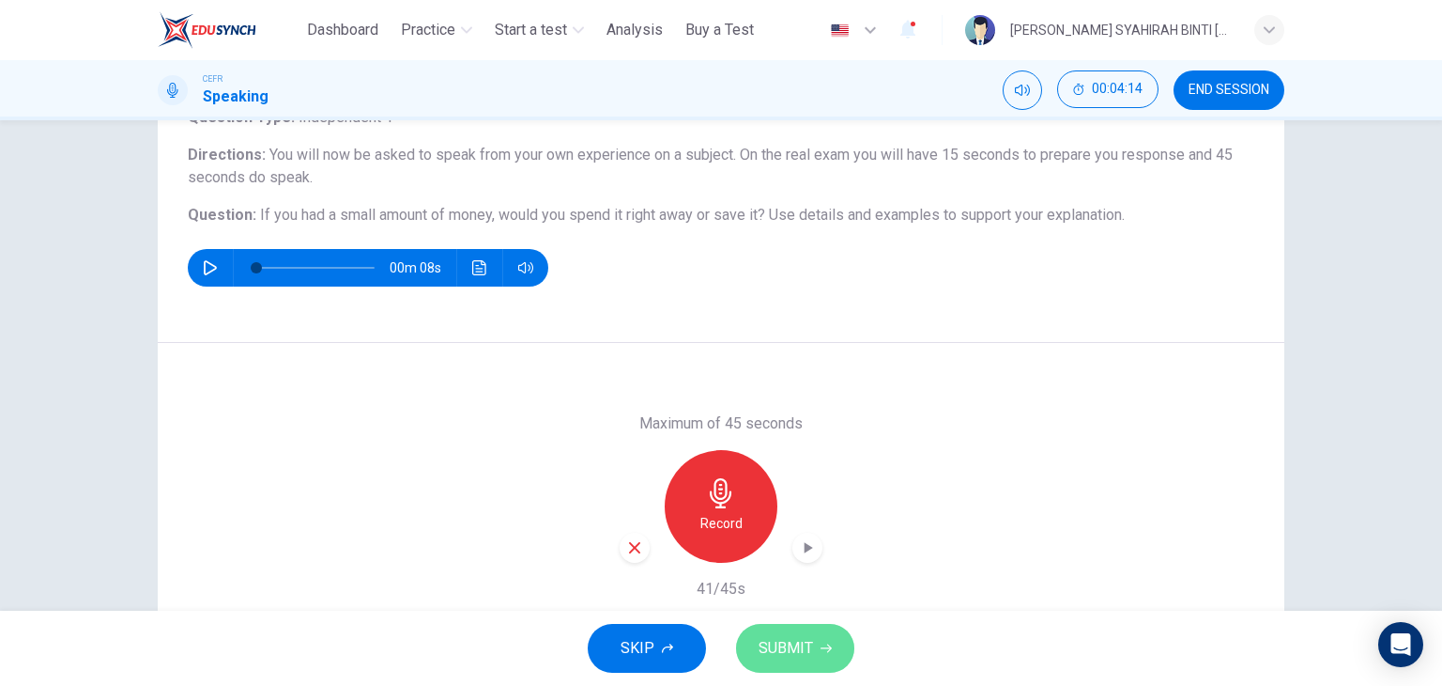
click at [796, 639] on span "SUBMIT" at bounding box center [786, 648] width 54 height 26
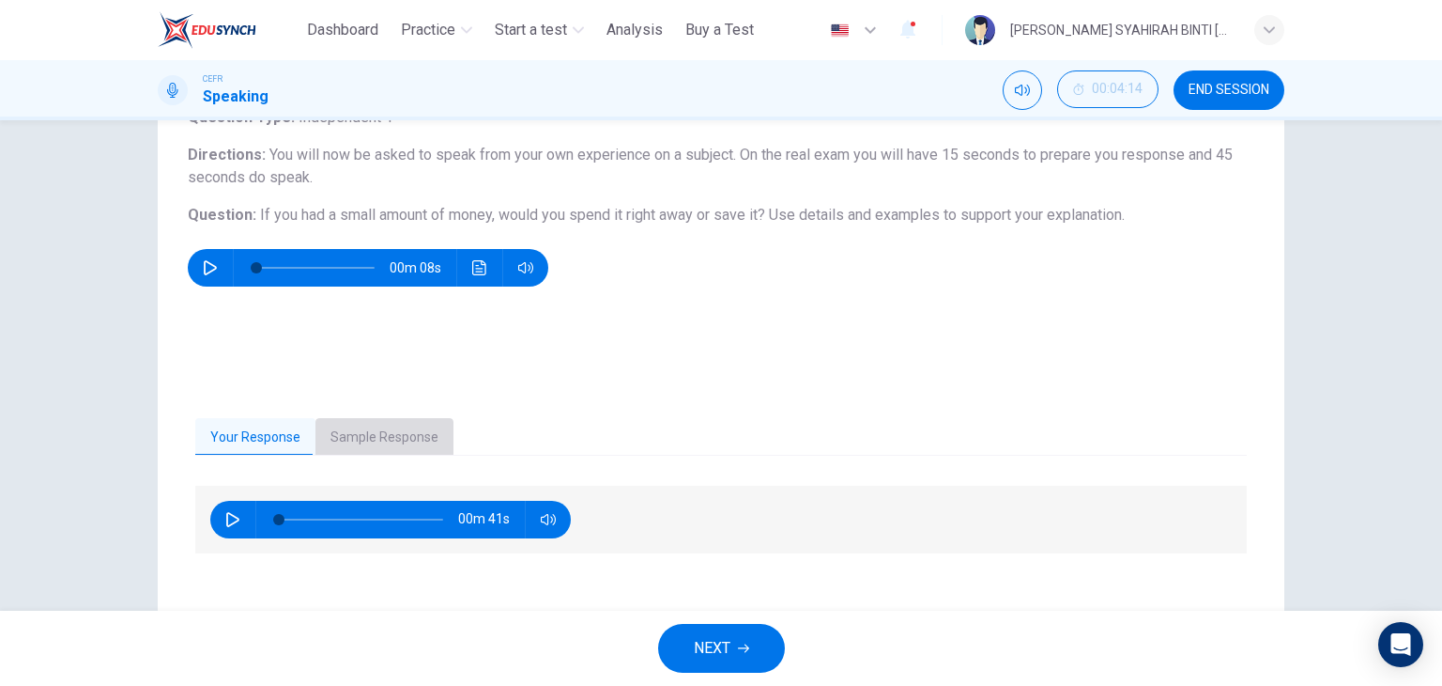
click at [387, 426] on button "Sample Response" at bounding box center [385, 437] width 138 height 39
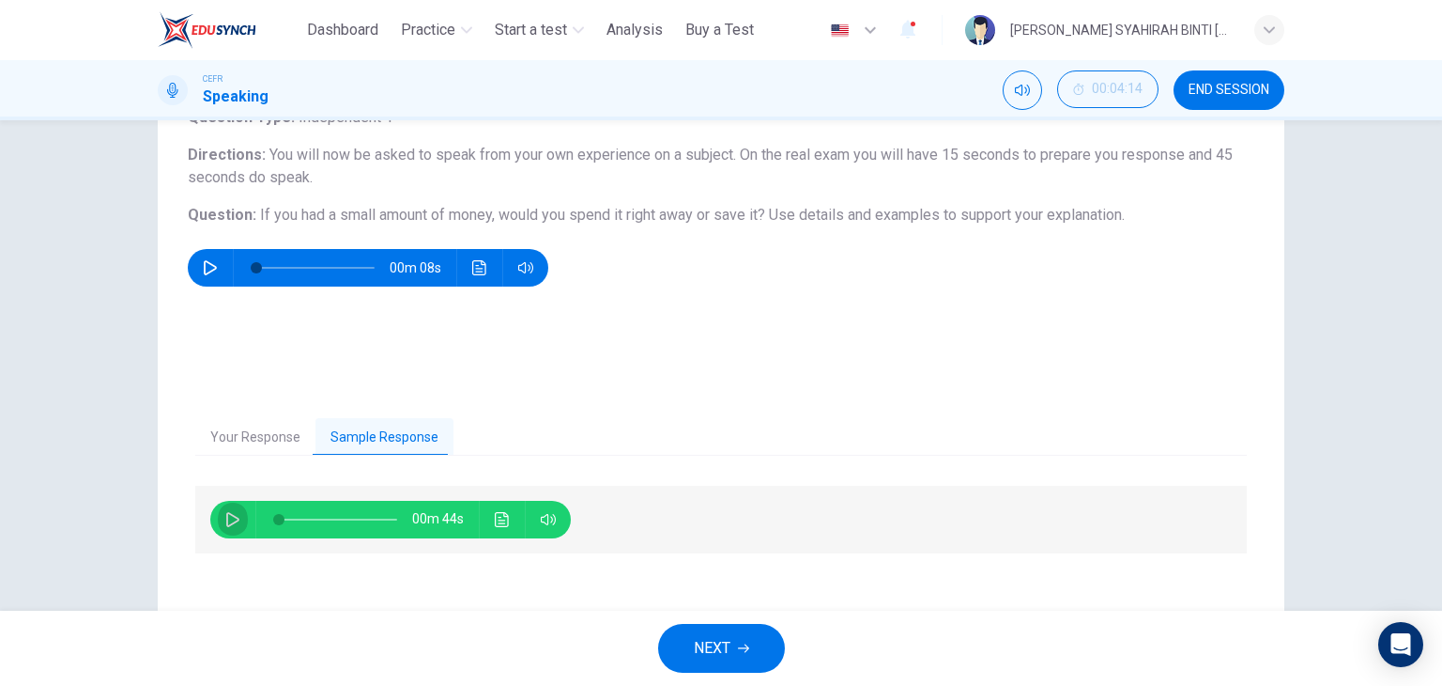
click at [225, 512] on icon "button" at bounding box center [232, 519] width 15 height 15
click at [501, 517] on icon "Click to see the audio transcription" at bounding box center [502, 519] width 15 height 15
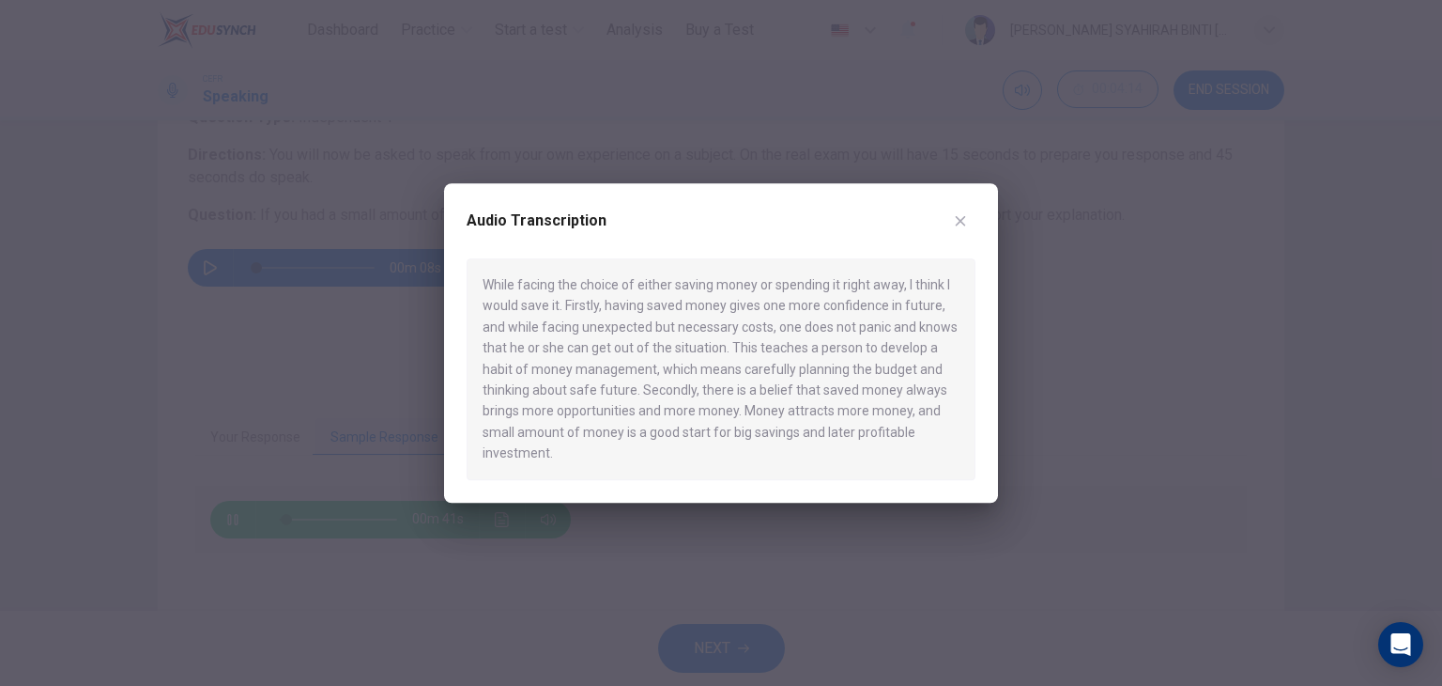
type input "*"
click at [394, 538] on div at bounding box center [721, 343] width 1442 height 686
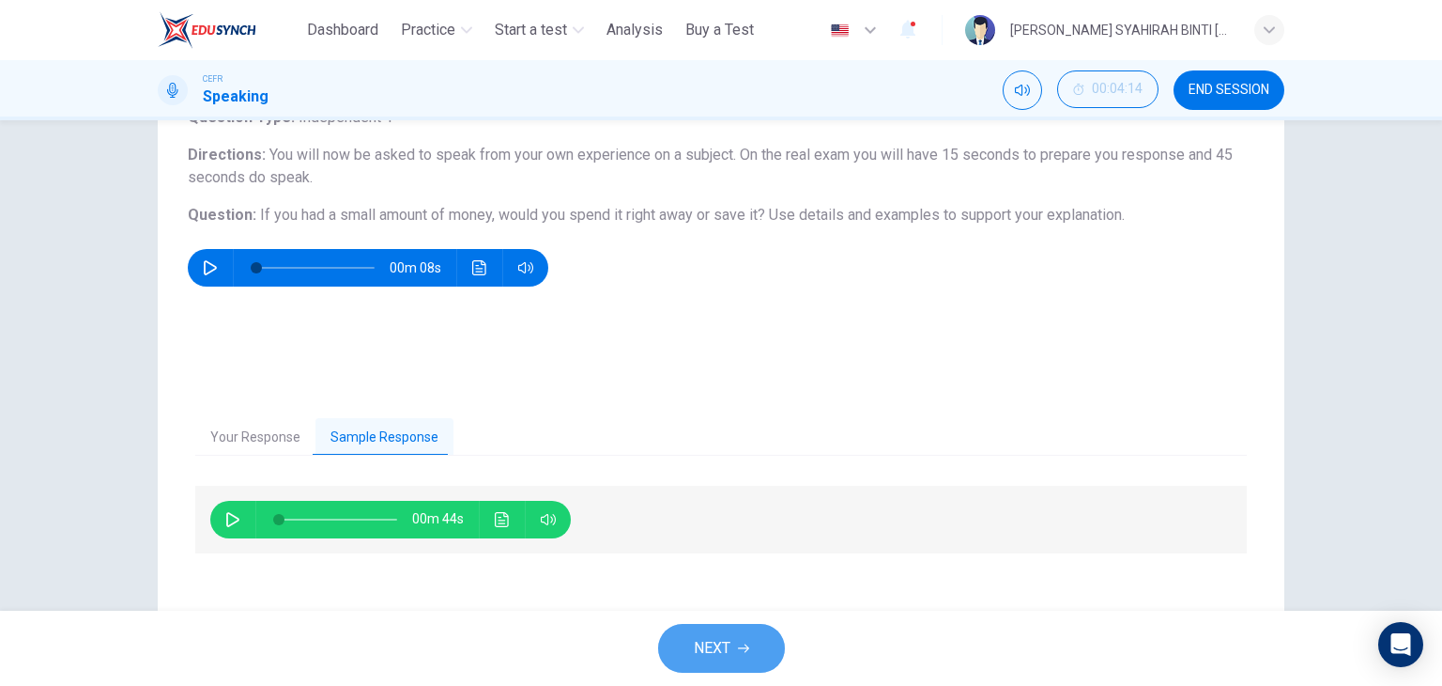
click at [681, 657] on button "NEXT" at bounding box center [721, 648] width 127 height 49
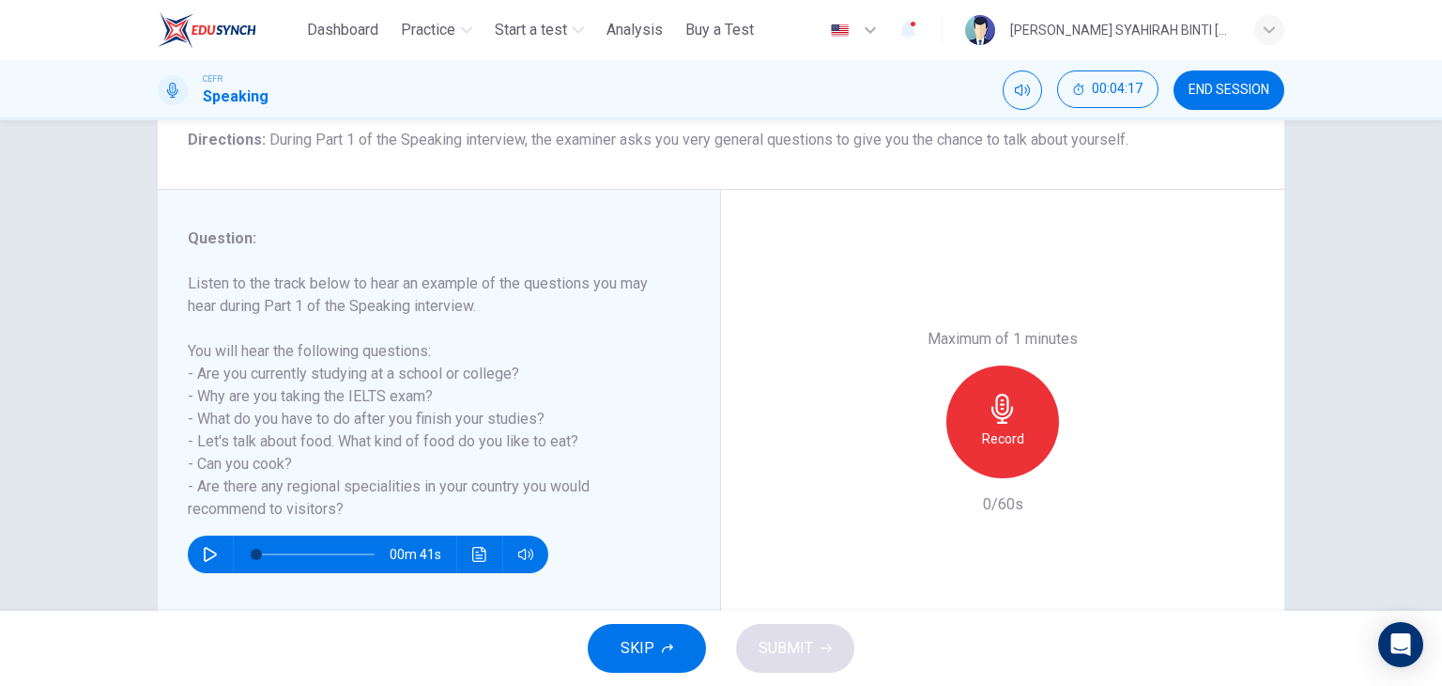
scroll to position [162, 0]
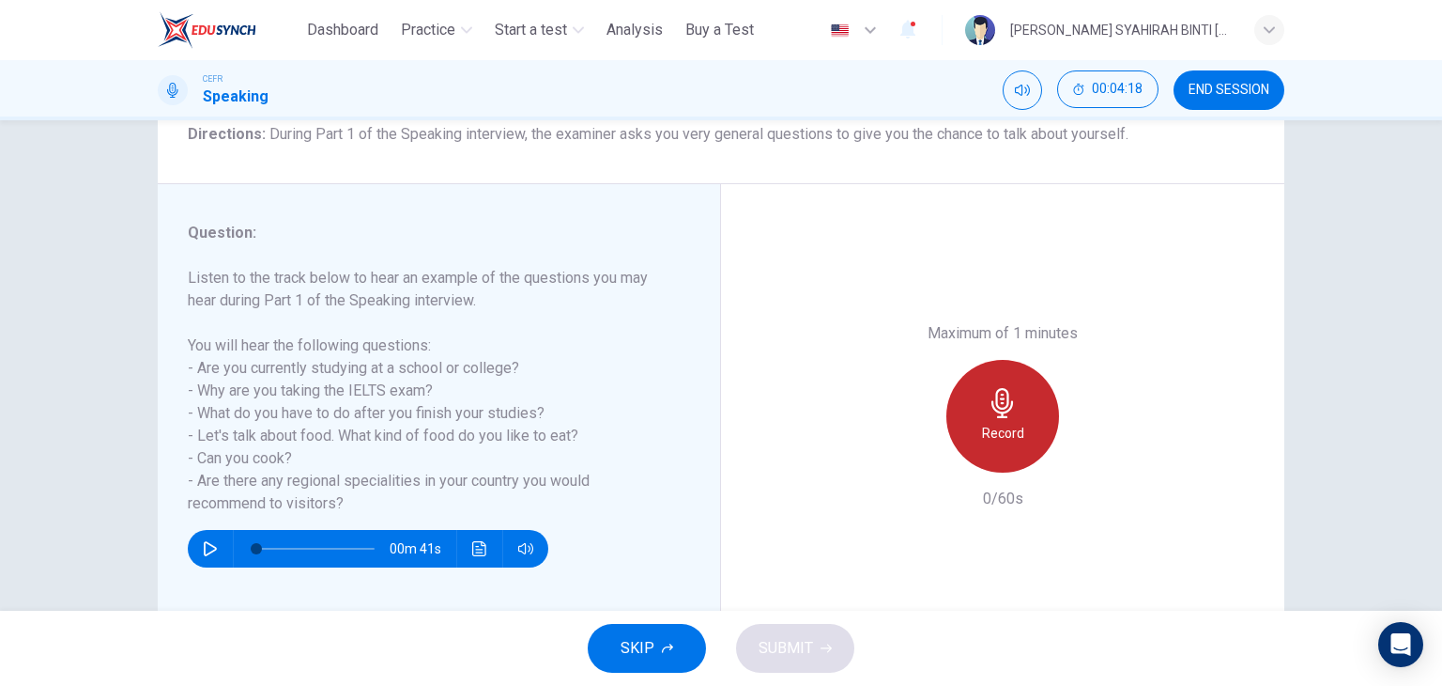
click at [1037, 424] on div "Record" at bounding box center [1003, 416] width 113 height 113
click at [1037, 424] on div "Stop" at bounding box center [1003, 416] width 113 height 113
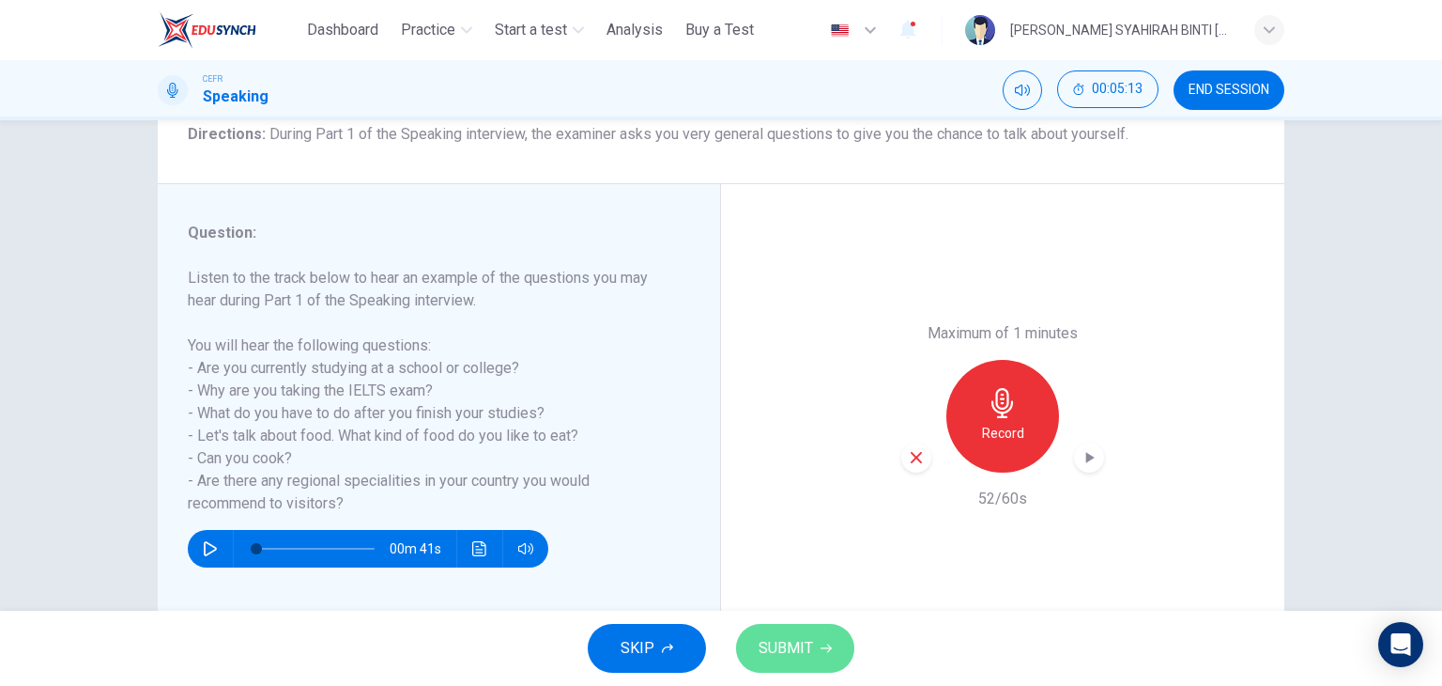
click at [762, 652] on span "SUBMIT" at bounding box center [786, 648] width 54 height 26
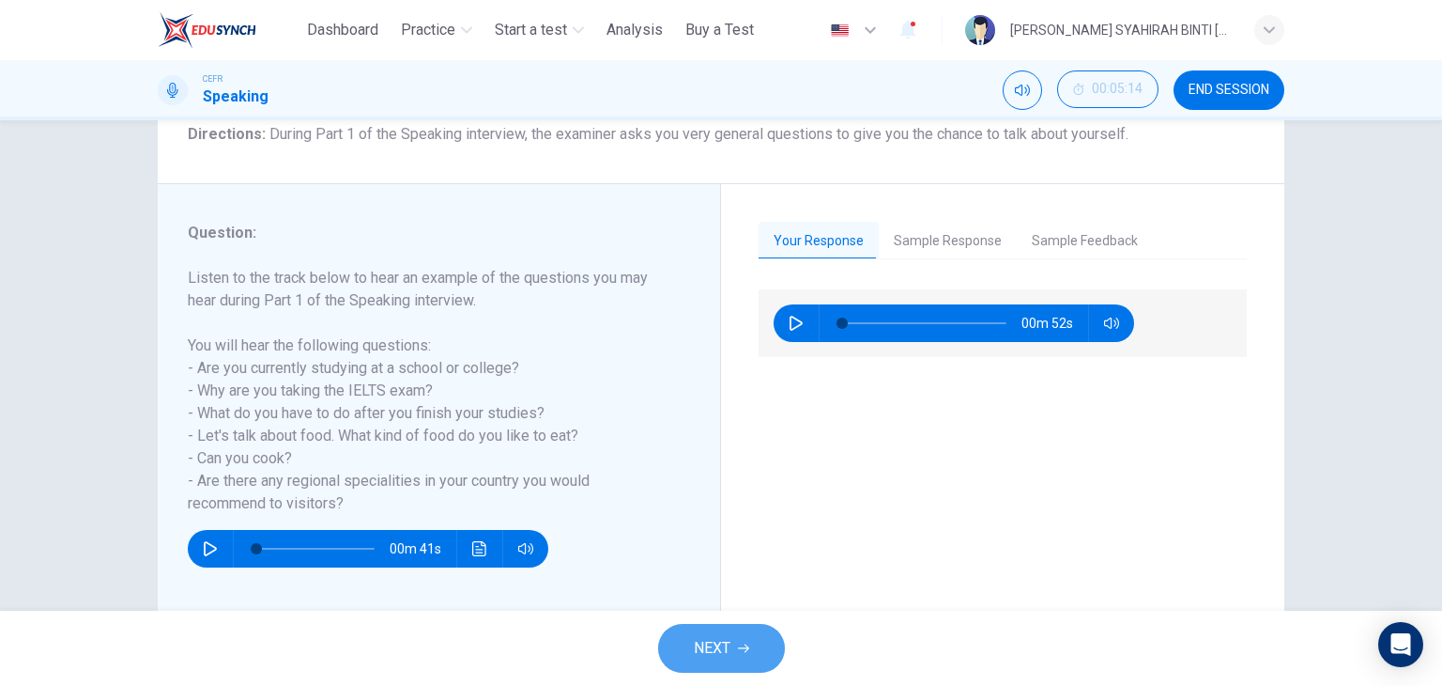
click at [755, 648] on button "NEXT" at bounding box center [721, 648] width 127 height 49
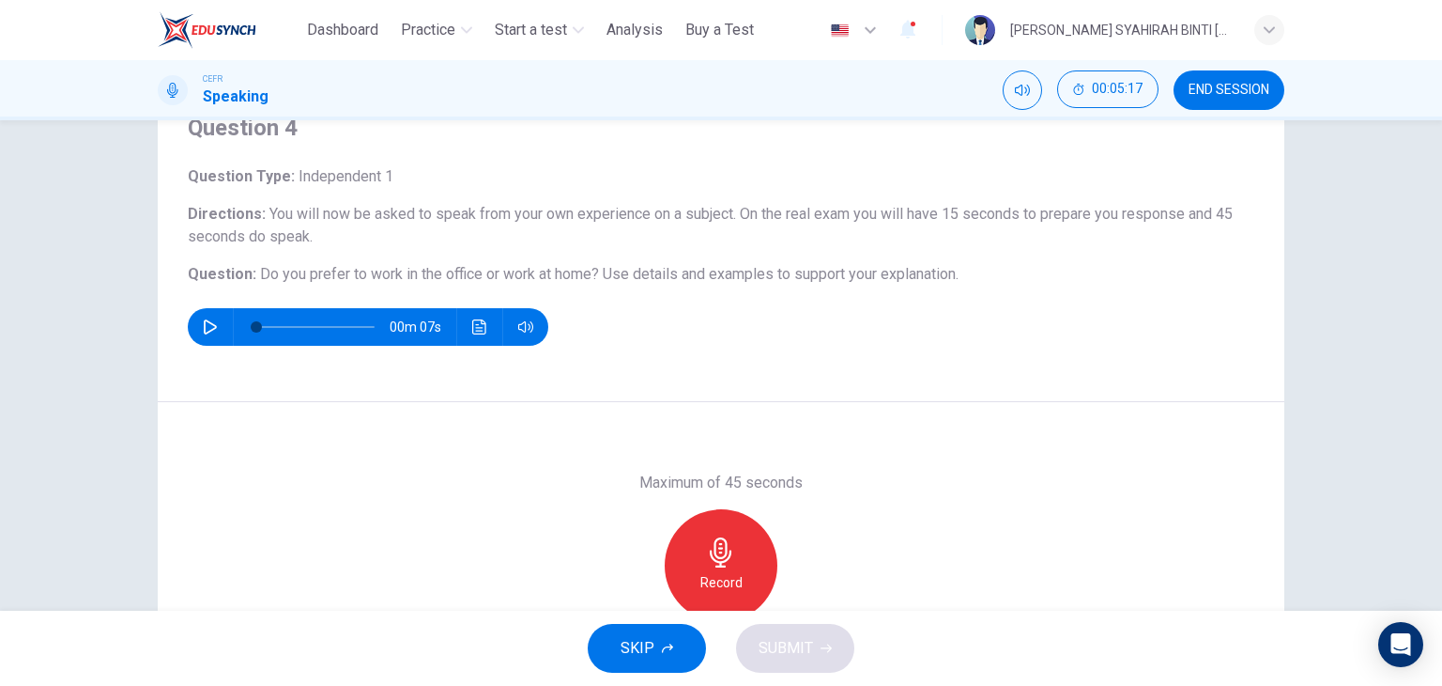
scroll to position [87, 0]
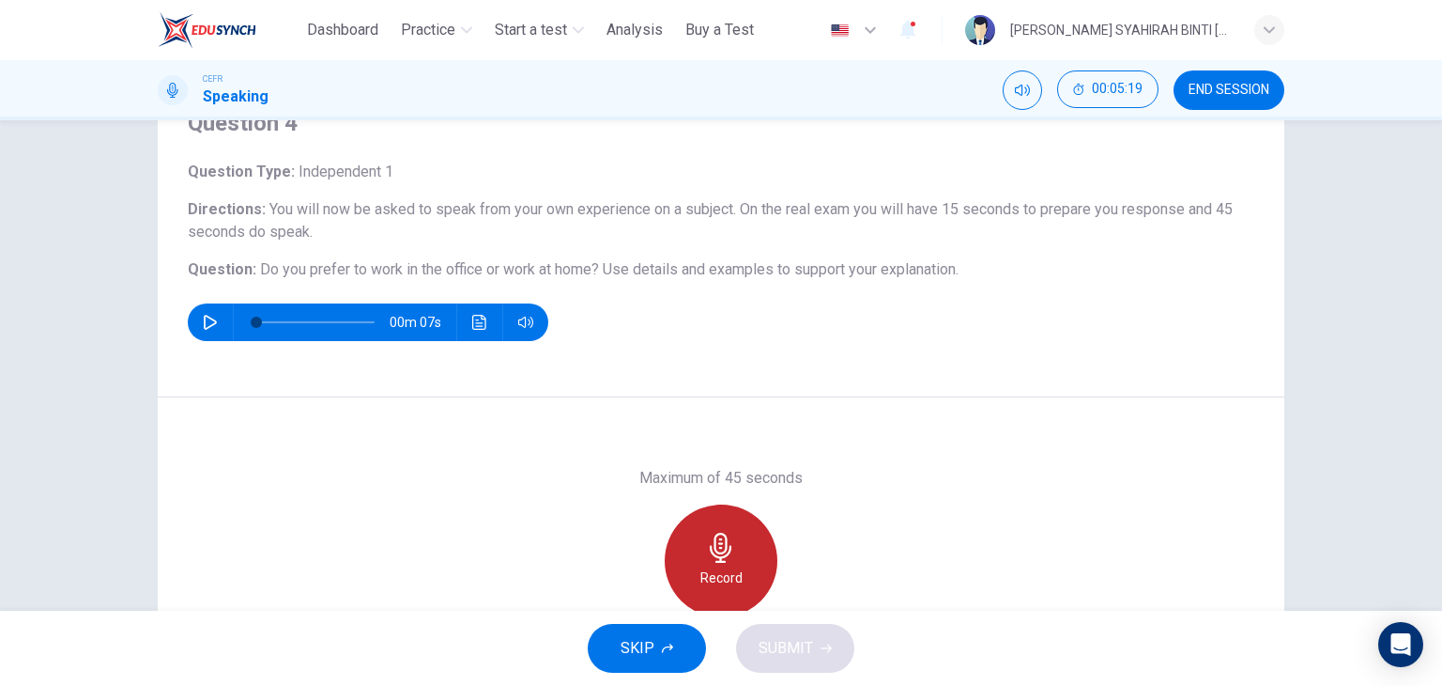
click at [724, 583] on h6 "Record" at bounding box center [722, 577] width 42 height 23
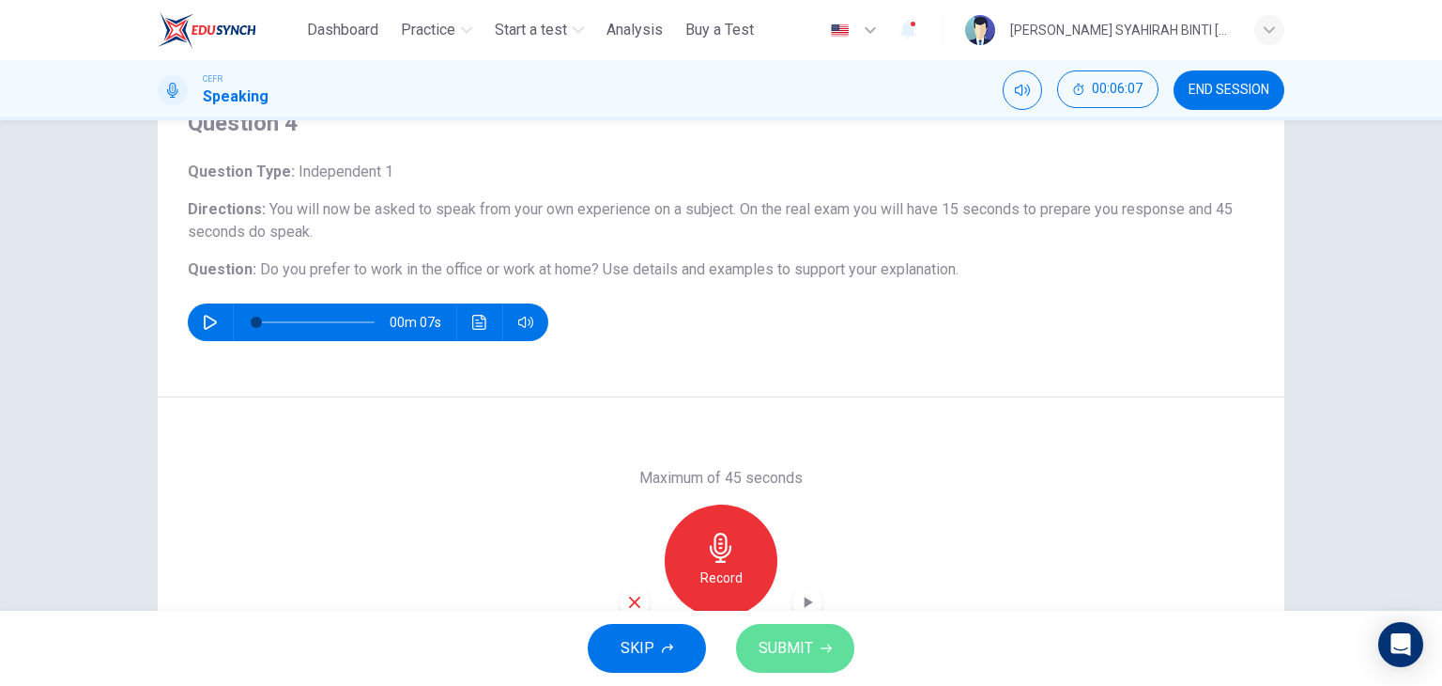
click at [801, 633] on button "SUBMIT" at bounding box center [795, 648] width 118 height 49
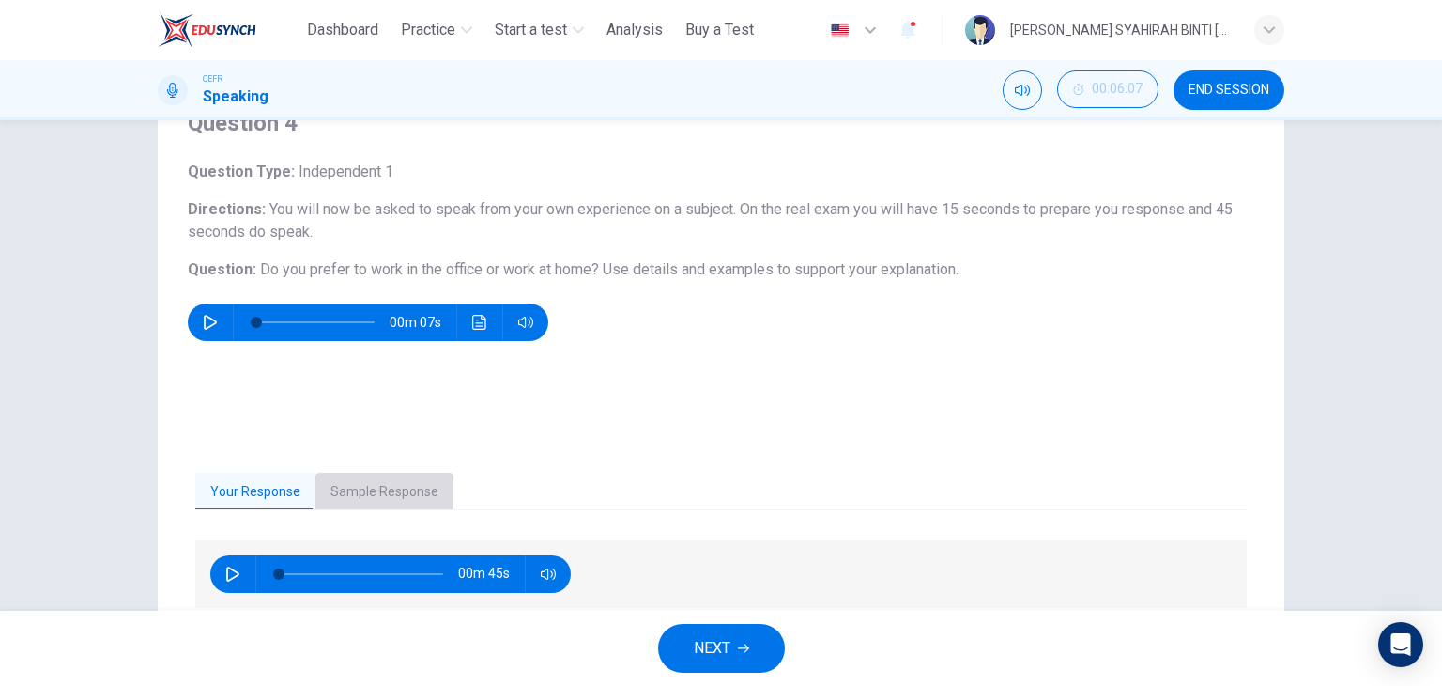
click at [408, 485] on button "Sample Response" at bounding box center [385, 491] width 138 height 39
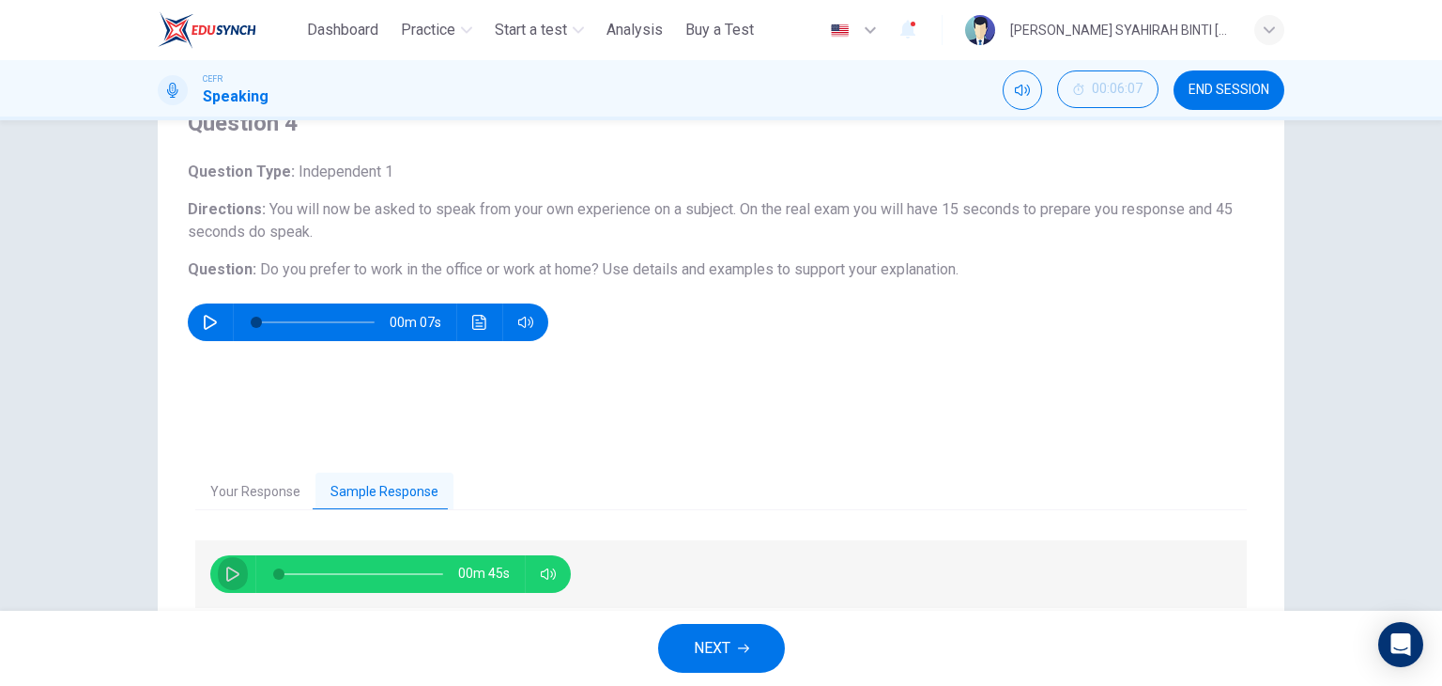
click at [225, 568] on icon "button" at bounding box center [232, 573] width 15 height 15
type input "*"
click at [744, 636] on button "NEXT" at bounding box center [721, 648] width 127 height 49
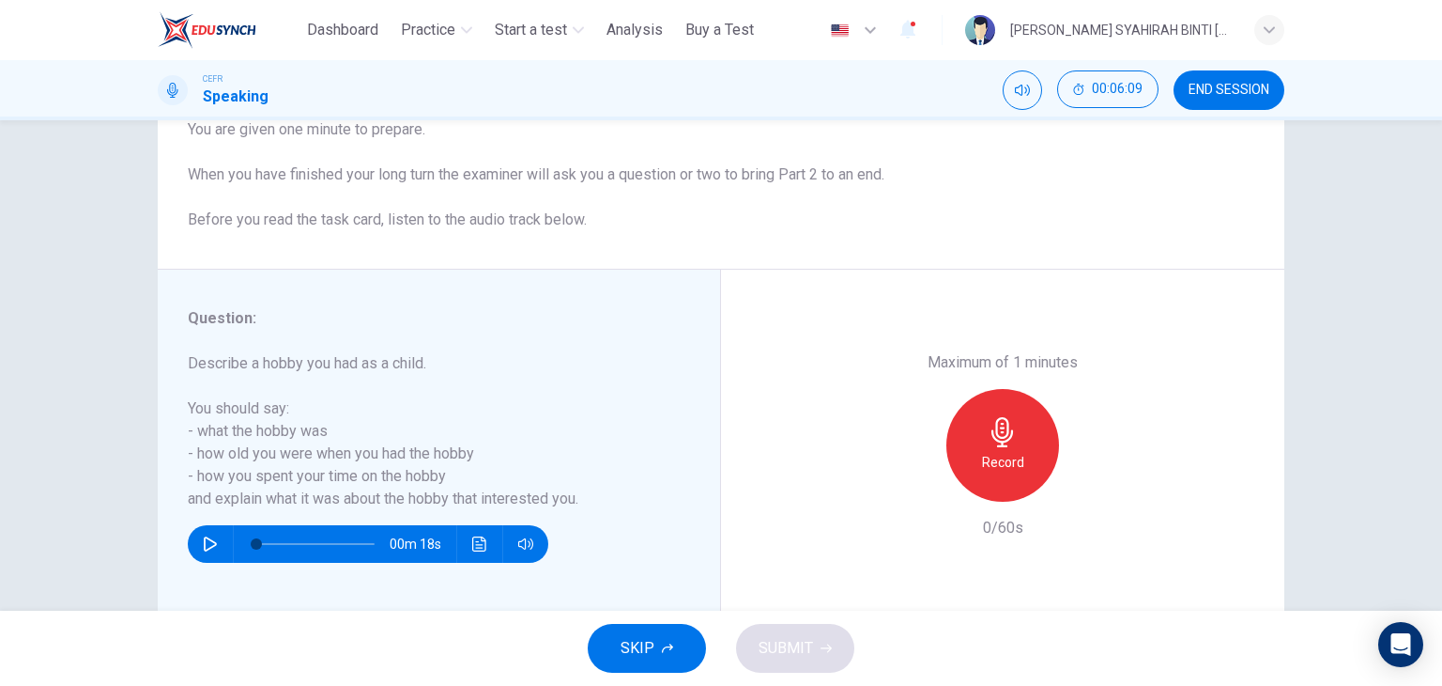
scroll to position [238, 0]
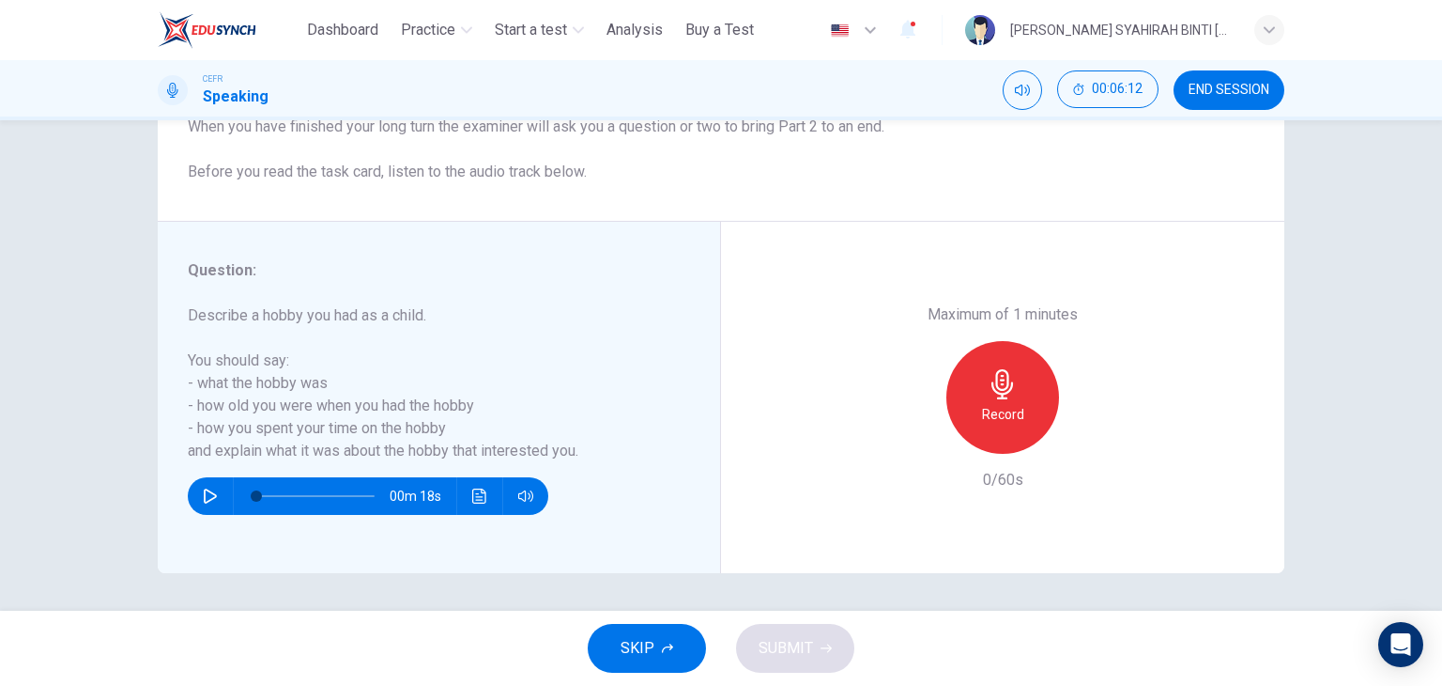
click at [985, 413] on h6 "Record" at bounding box center [1003, 414] width 42 height 23
click at [989, 413] on h6 "Stop" at bounding box center [1003, 414] width 28 height 23
click at [809, 657] on span "SUBMIT" at bounding box center [786, 648] width 54 height 26
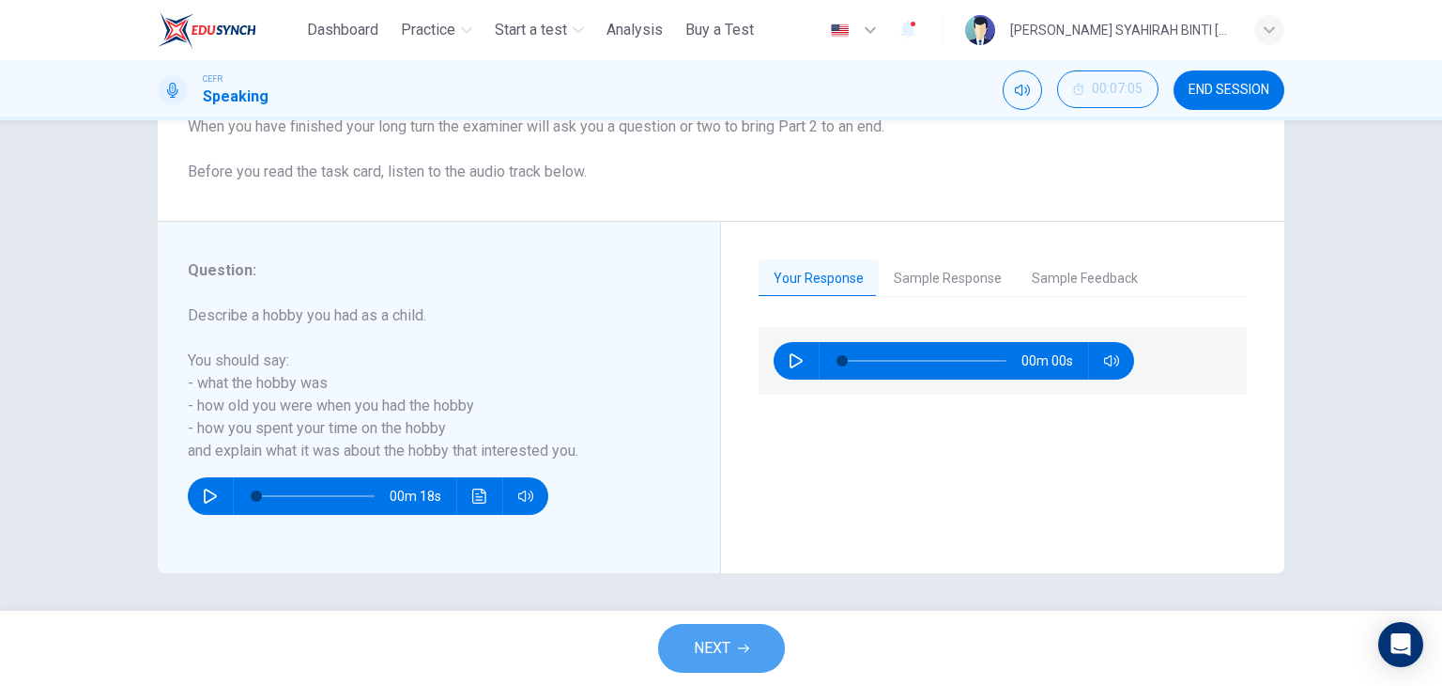
click at [754, 642] on button "NEXT" at bounding box center [721, 648] width 127 height 49
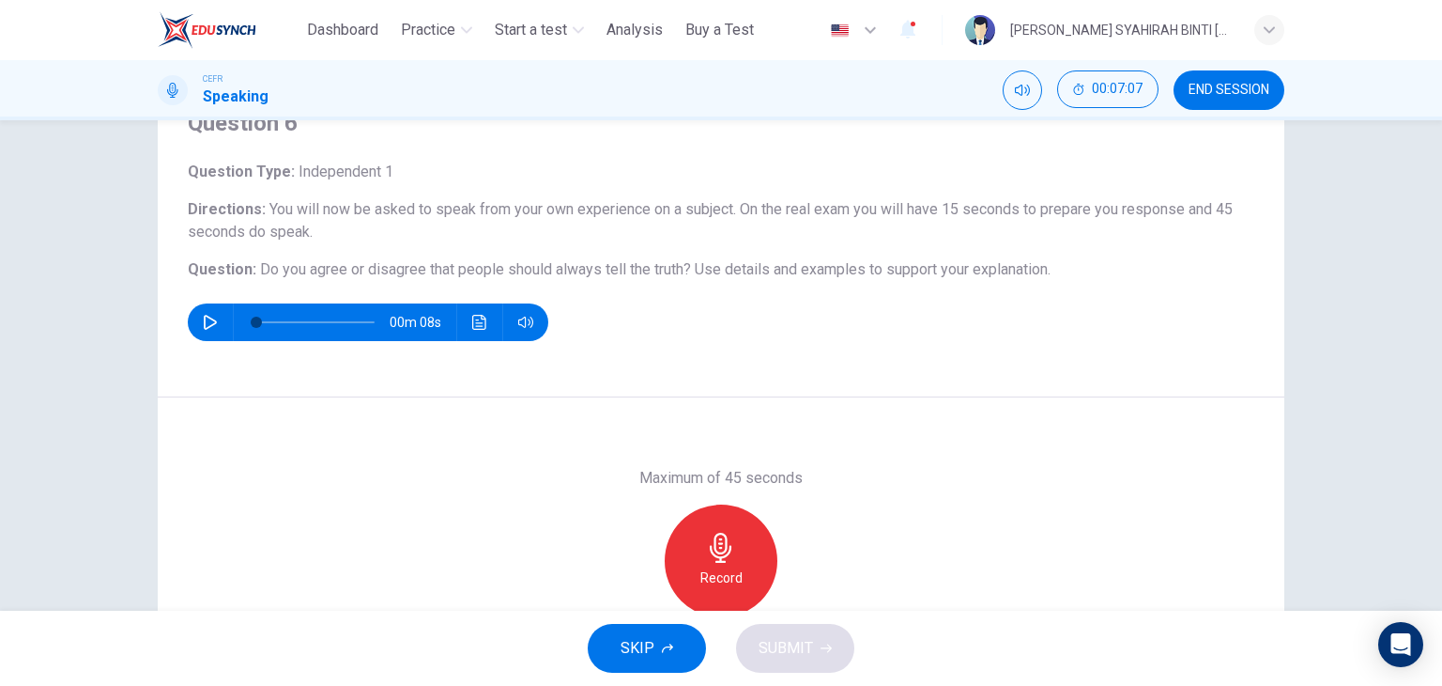
scroll to position [100, 0]
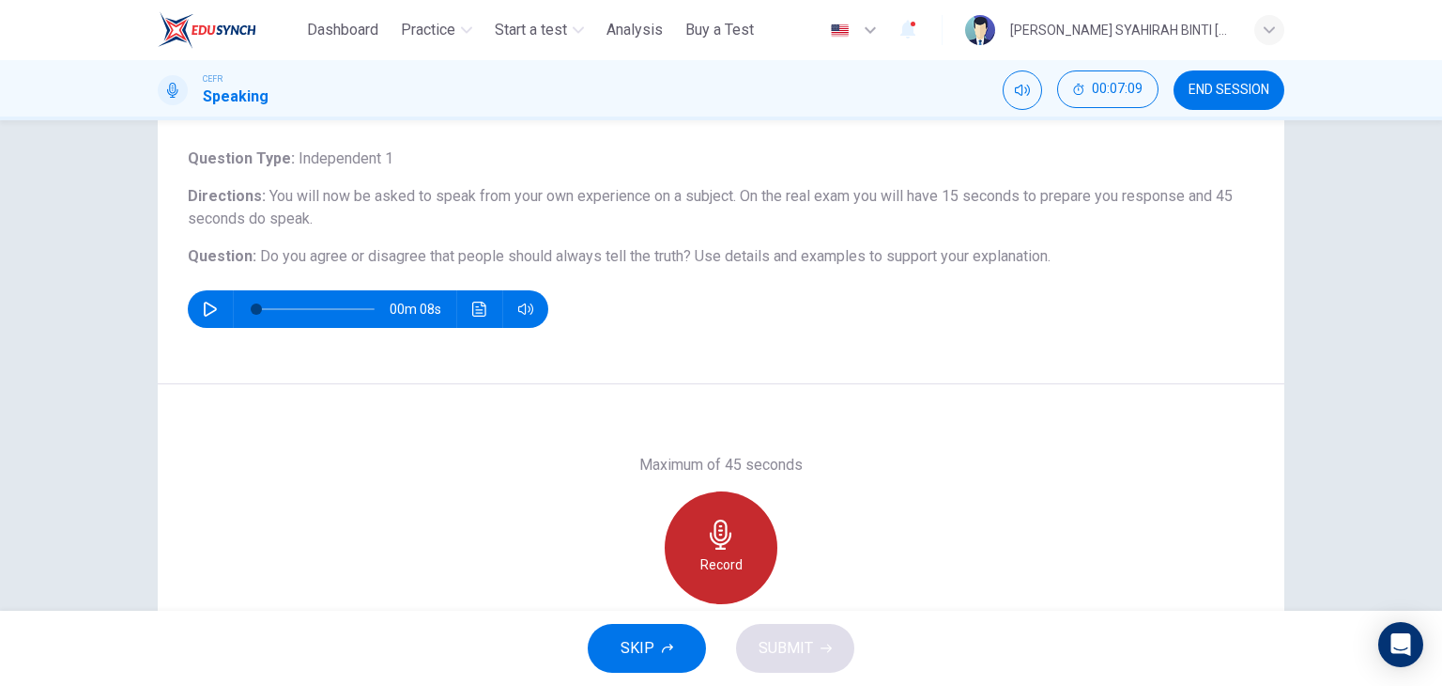
click at [739, 537] on div "Record" at bounding box center [721, 547] width 113 height 113
click at [726, 530] on icon "button" at bounding box center [721, 534] width 30 height 30
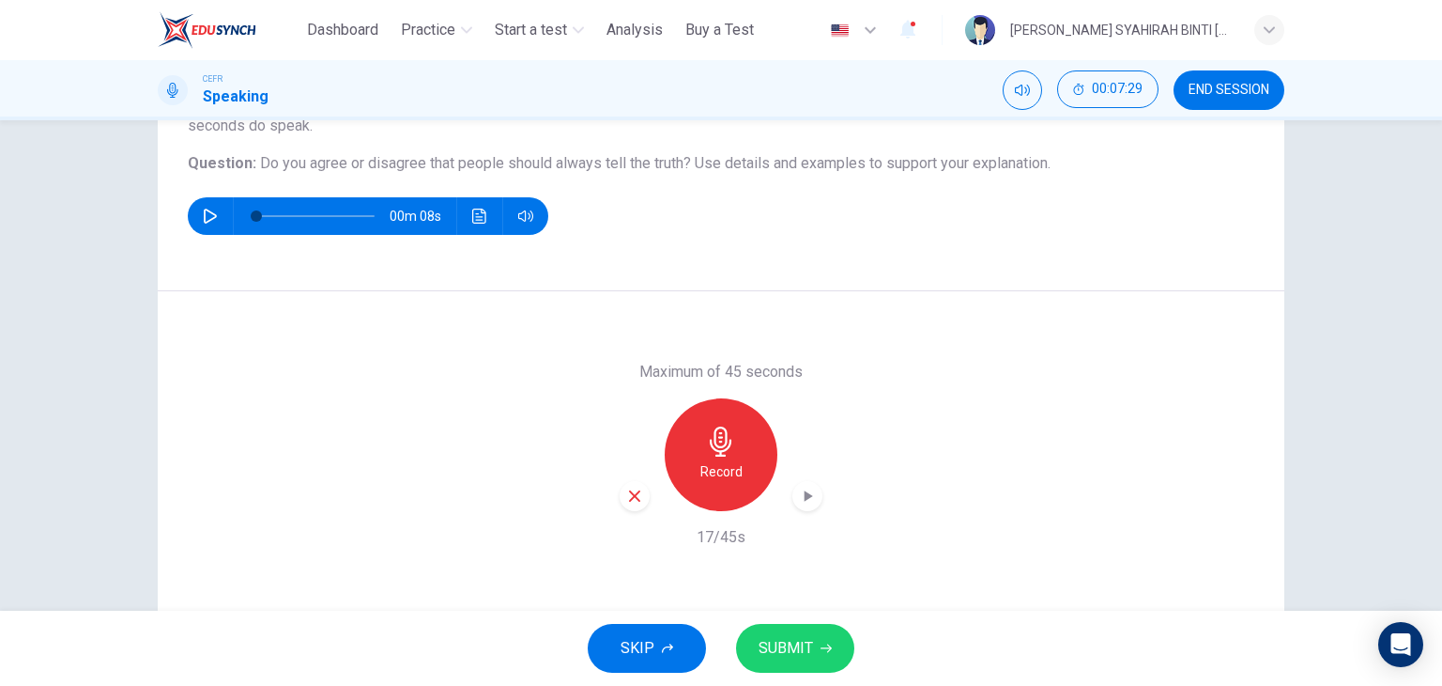
scroll to position [209, 0]
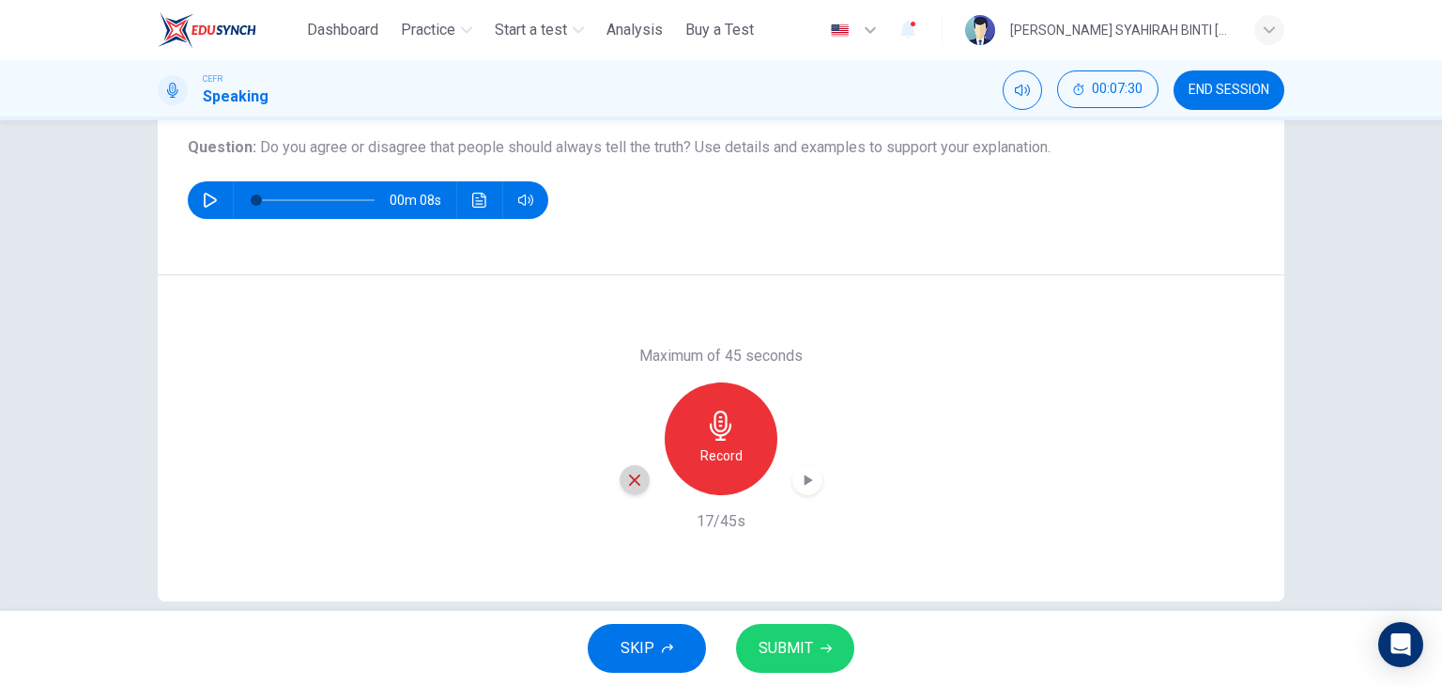
click at [635, 468] on div "button" at bounding box center [635, 480] width 30 height 30
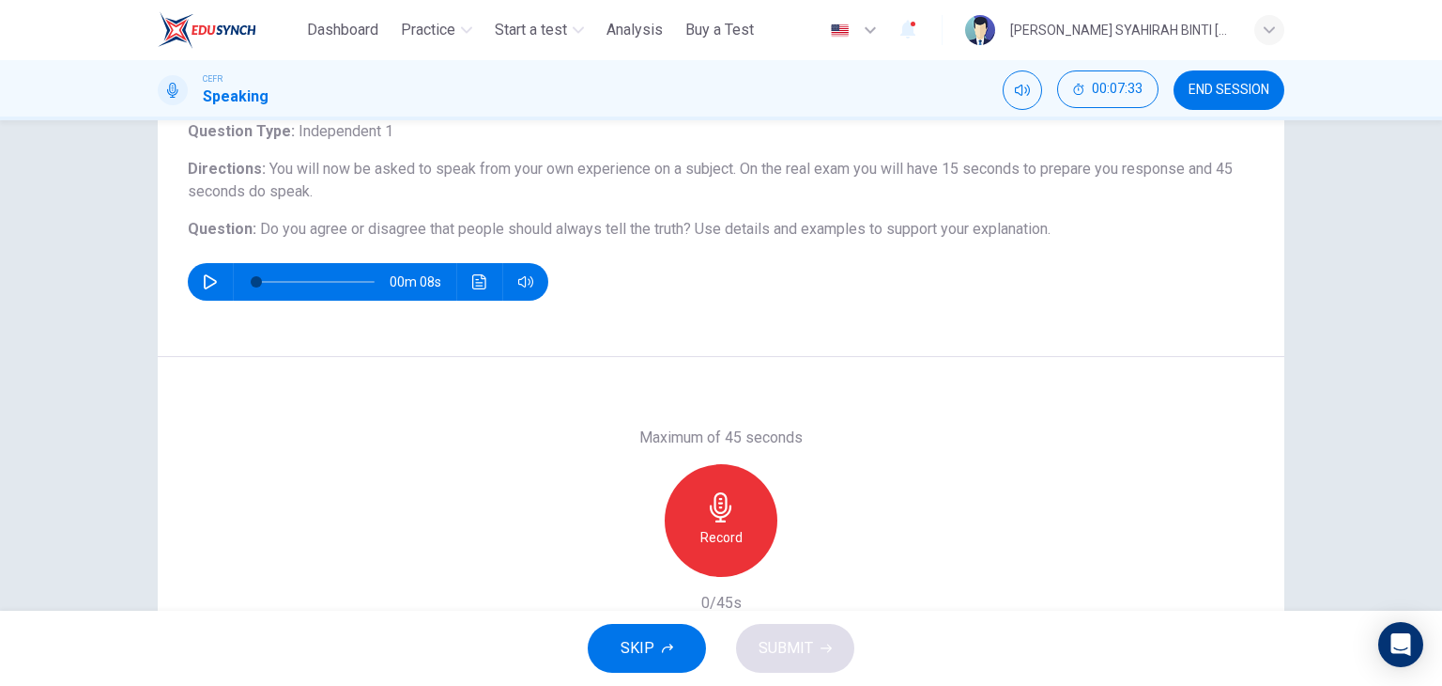
scroll to position [129, 0]
click at [726, 516] on icon "button" at bounding box center [721, 506] width 30 height 30
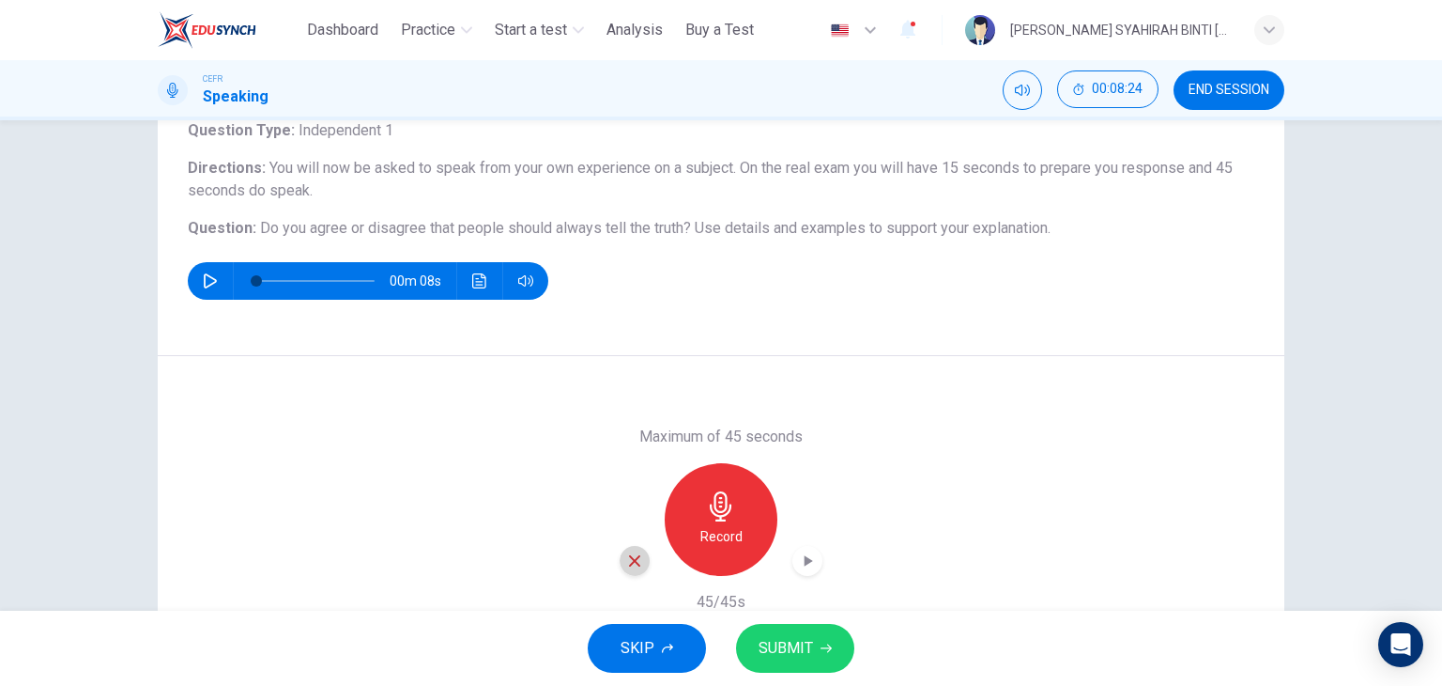
click at [627, 555] on icon "button" at bounding box center [634, 560] width 17 height 17
click at [706, 516] on icon "button" at bounding box center [721, 506] width 30 height 30
click at [808, 635] on span "SUBMIT" at bounding box center [786, 648] width 54 height 26
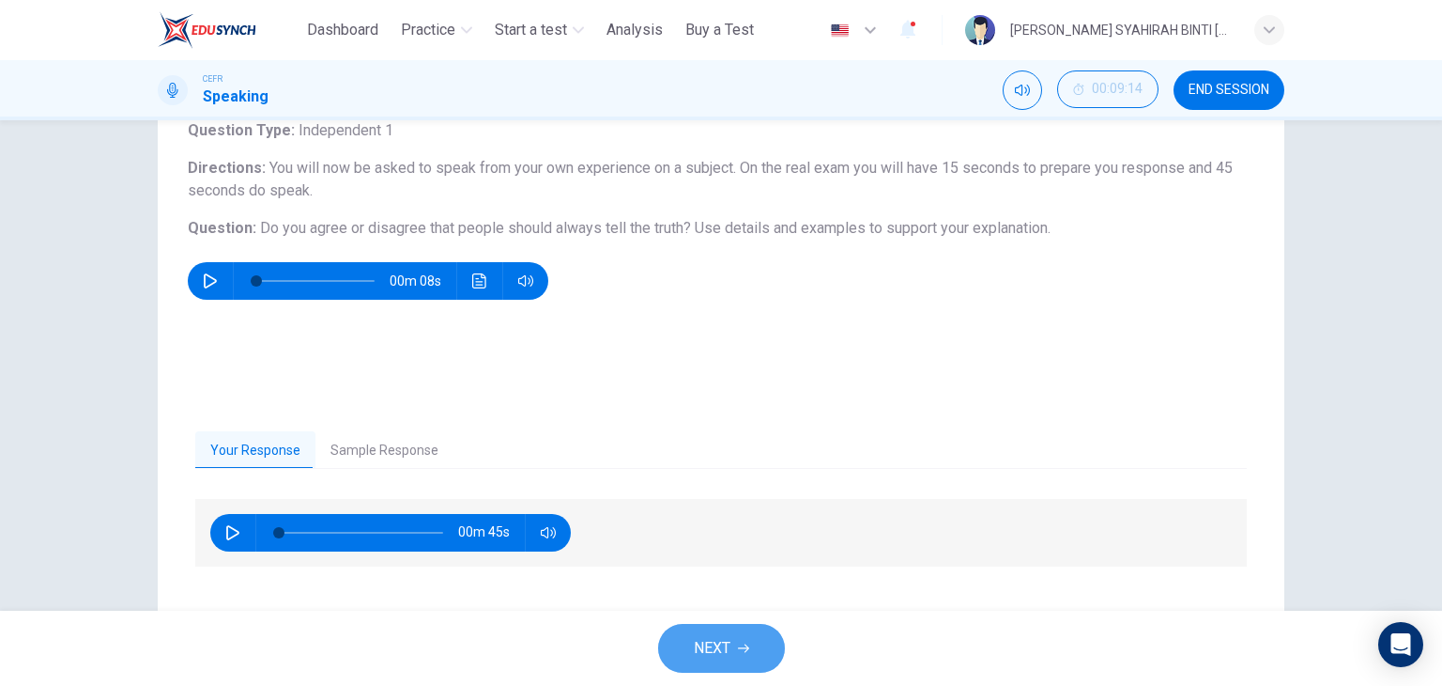
click at [741, 664] on button "NEXT" at bounding box center [721, 648] width 127 height 49
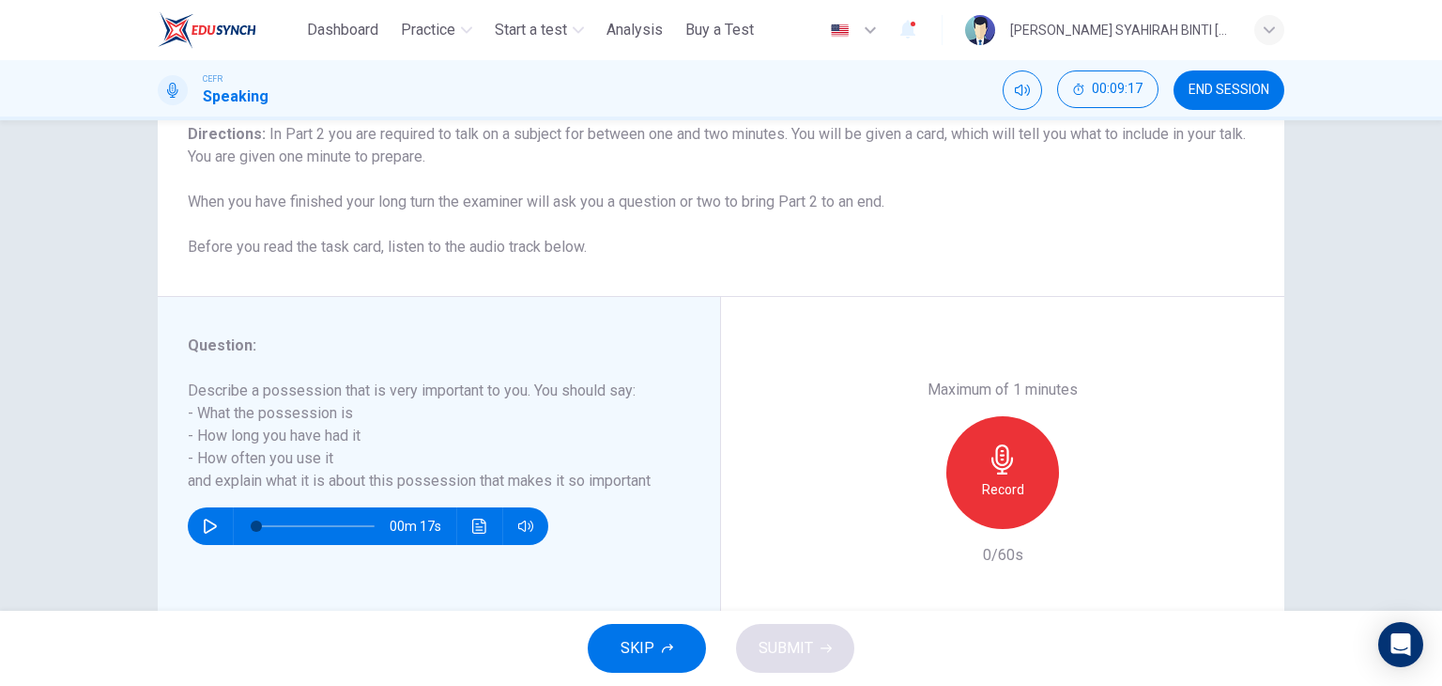
scroll to position [169, 0]
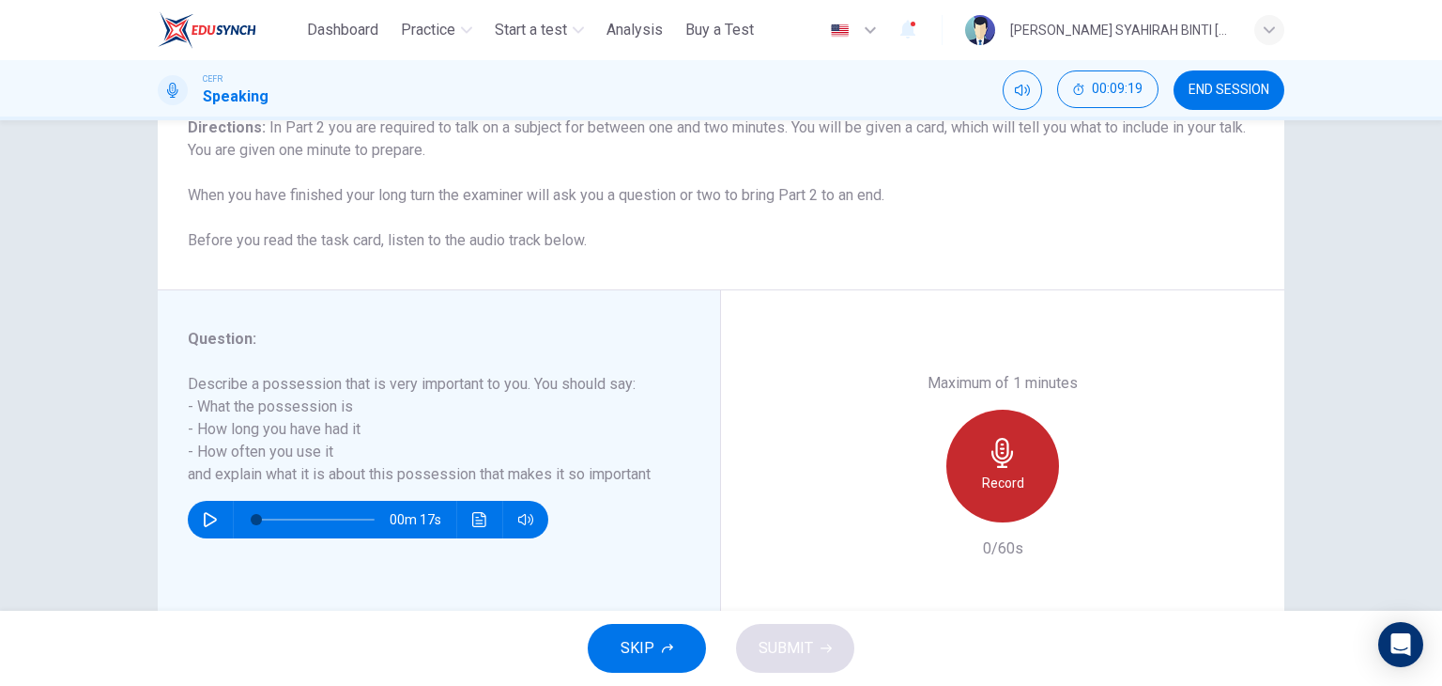
click at [1019, 511] on div "Record" at bounding box center [1003, 465] width 113 height 113
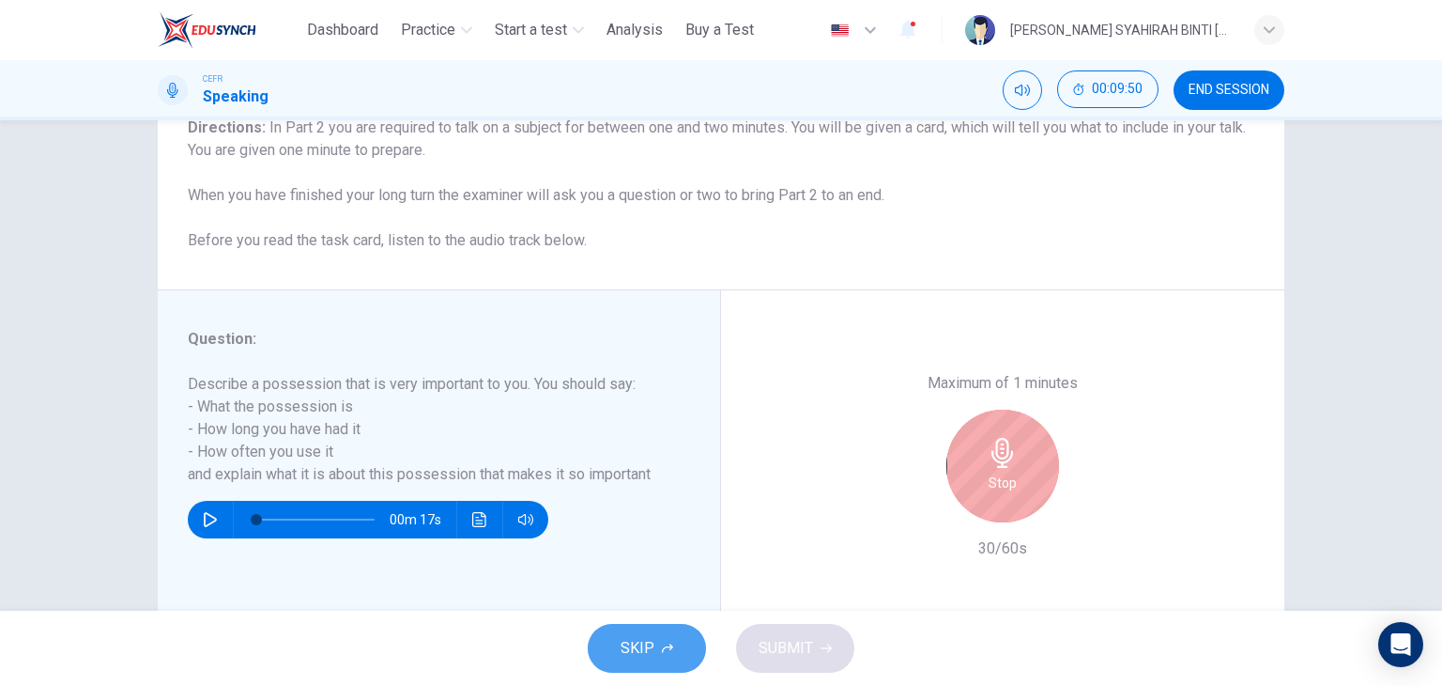
click at [694, 628] on button "SKIP" at bounding box center [647, 648] width 118 height 49
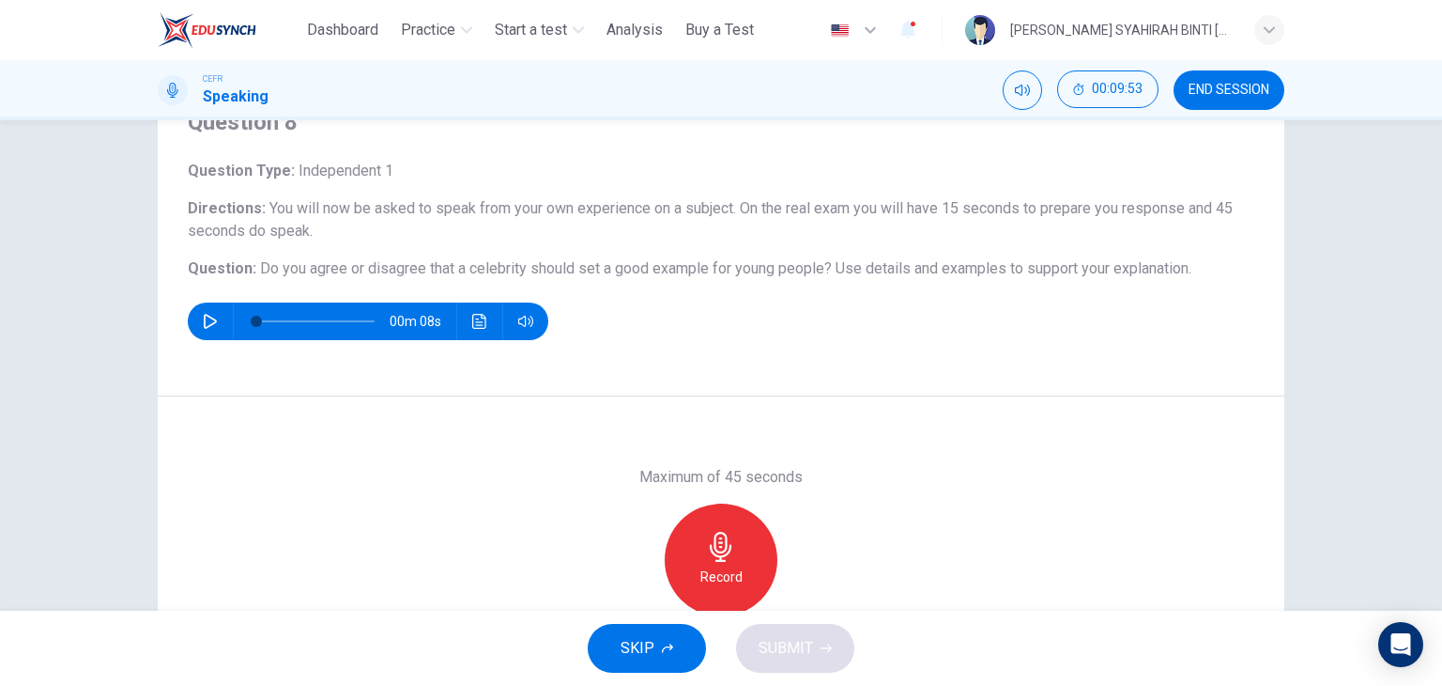
scroll to position [143, 0]
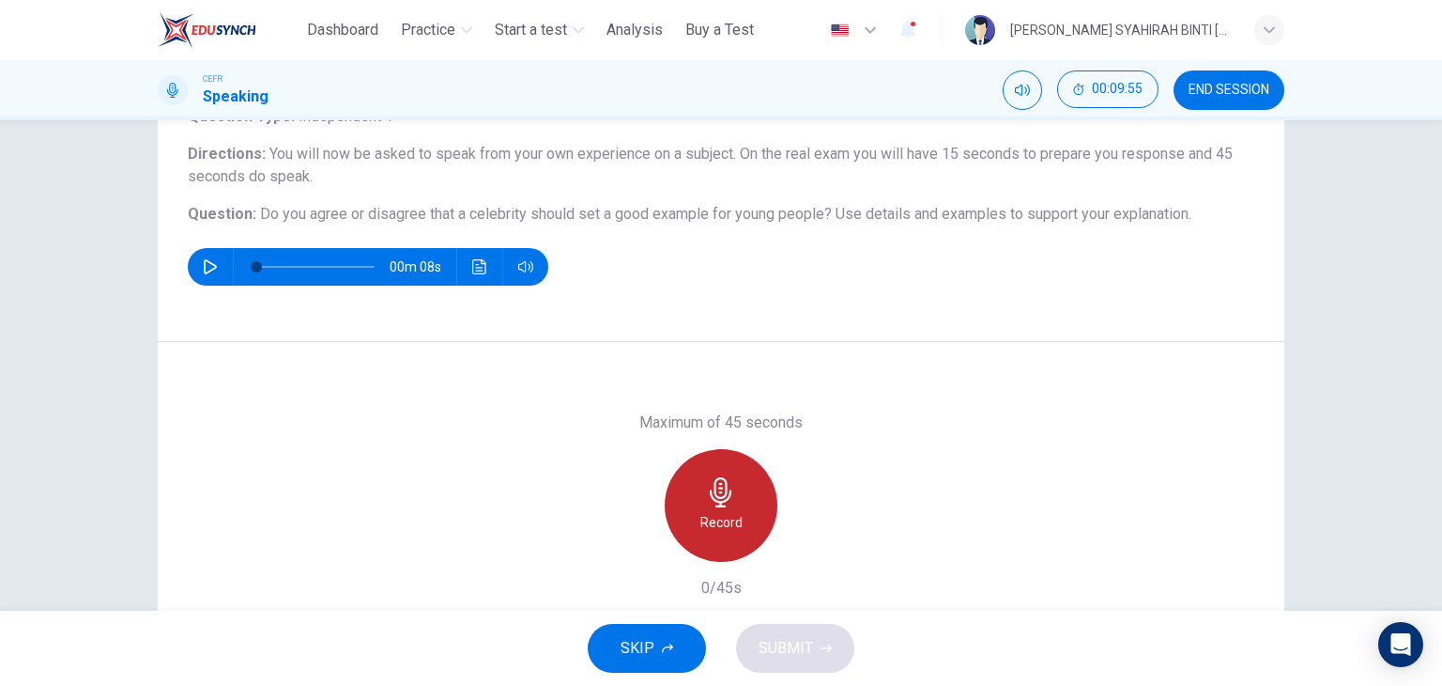
click at [747, 489] on div "Record" at bounding box center [721, 505] width 113 height 113
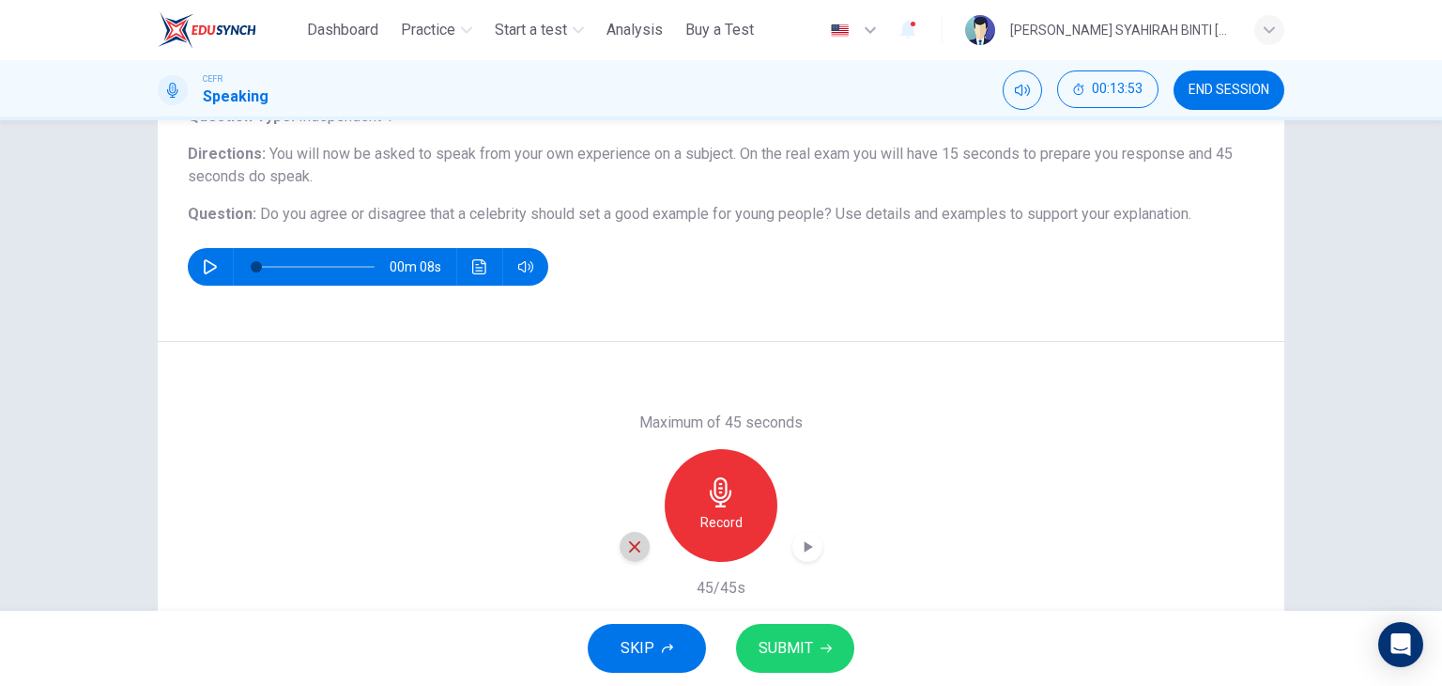
click at [631, 551] on icon "button" at bounding box center [634, 546] width 17 height 17
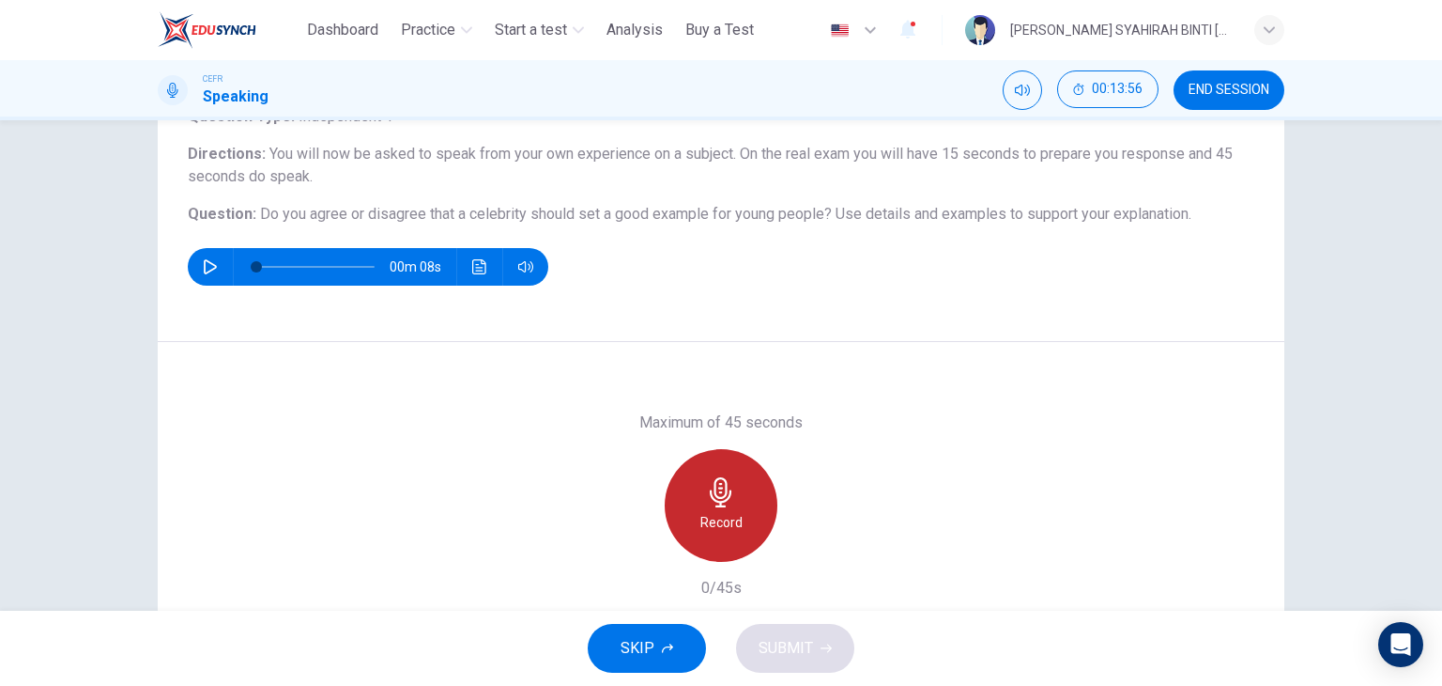
click at [721, 495] on icon "button" at bounding box center [721, 492] width 22 height 30
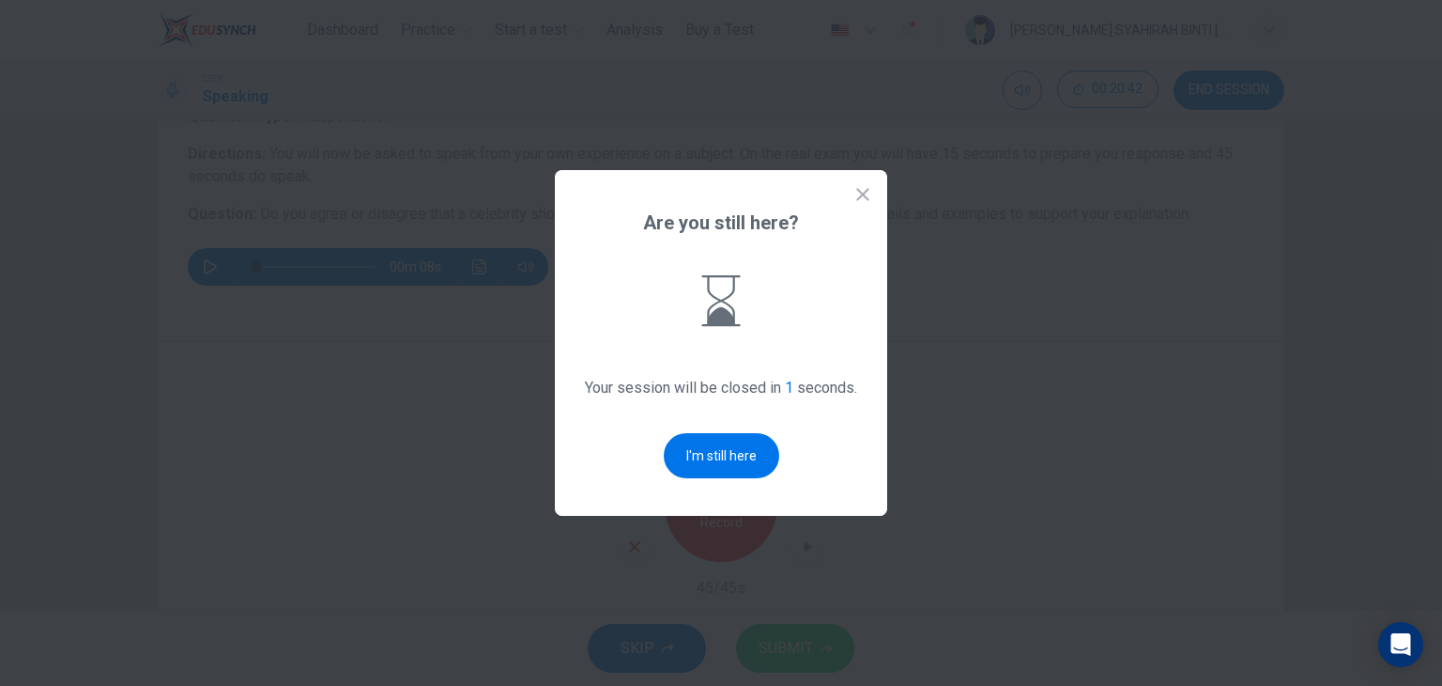
scroll to position [0, 0]
